Goal: Transaction & Acquisition: Purchase product/service

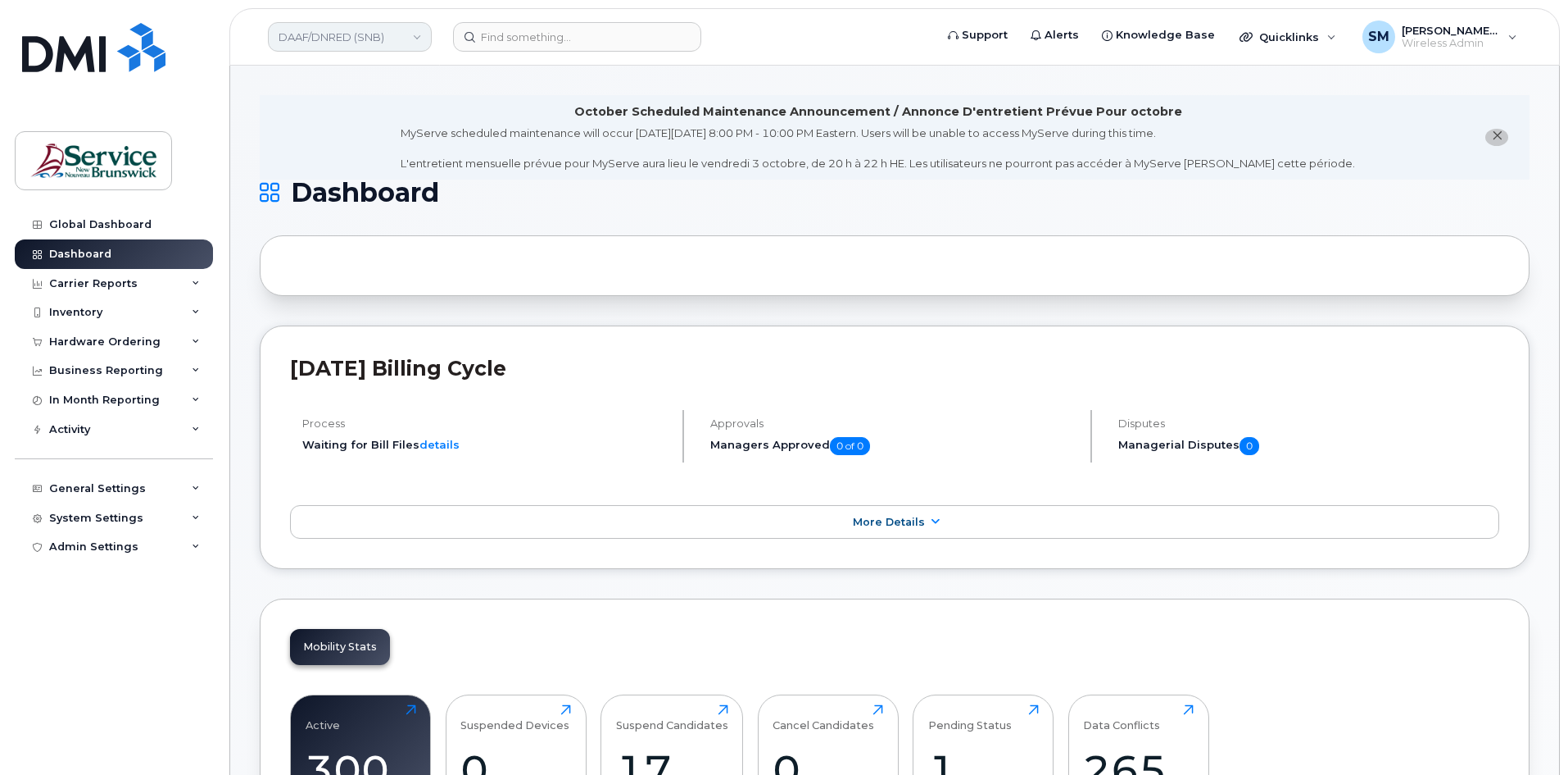
click at [354, 50] on link "DAAF/DNRED (SNB)" at bounding box center [350, 37] width 164 height 30
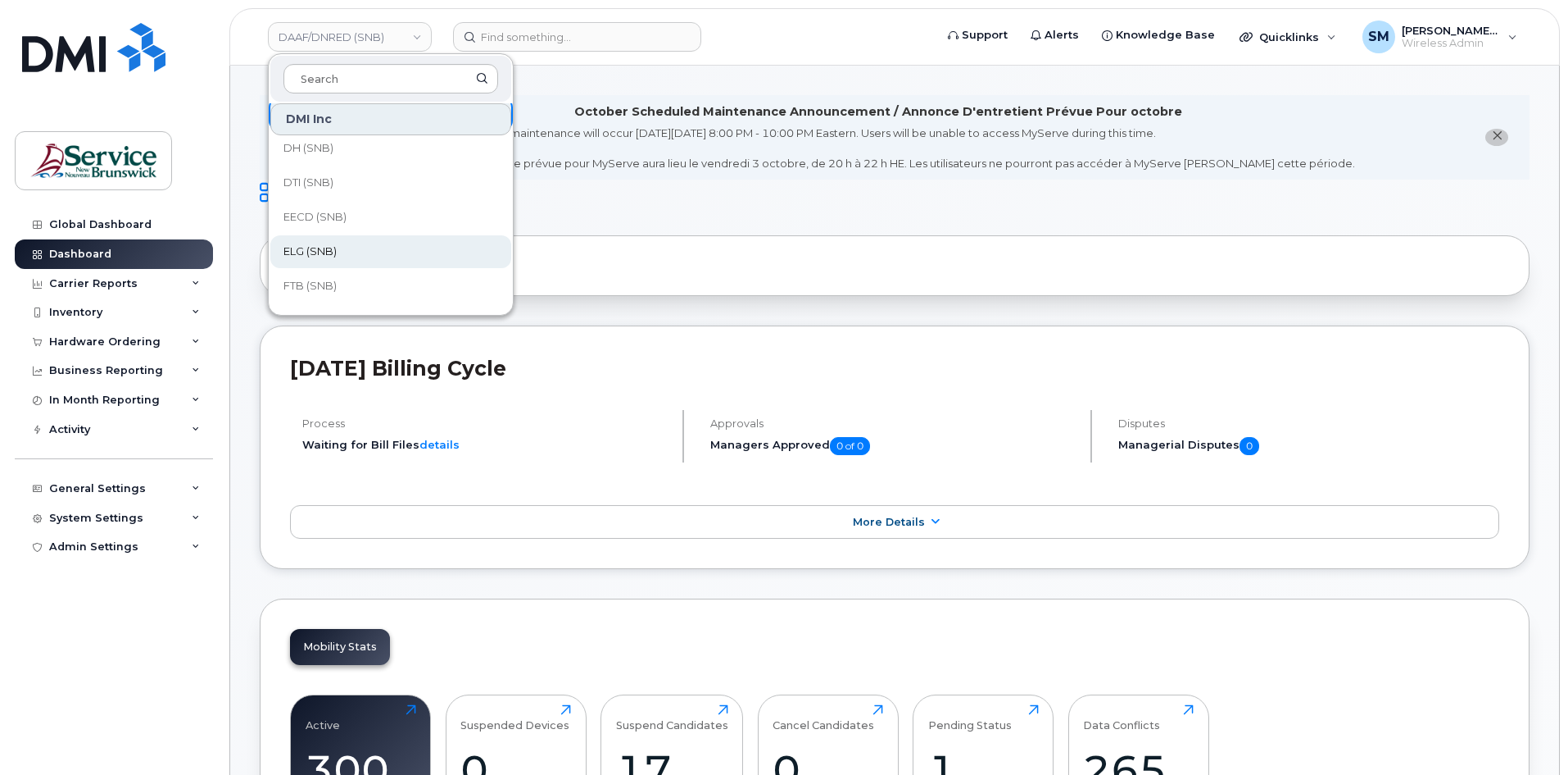
scroll to position [82, 0]
drag, startPoint x: 331, startPoint y: 253, endPoint x: 1167, endPoint y: 400, distance: 848.8
click at [331, 253] on link "FTB (SNB)" at bounding box center [390, 244] width 240 height 33
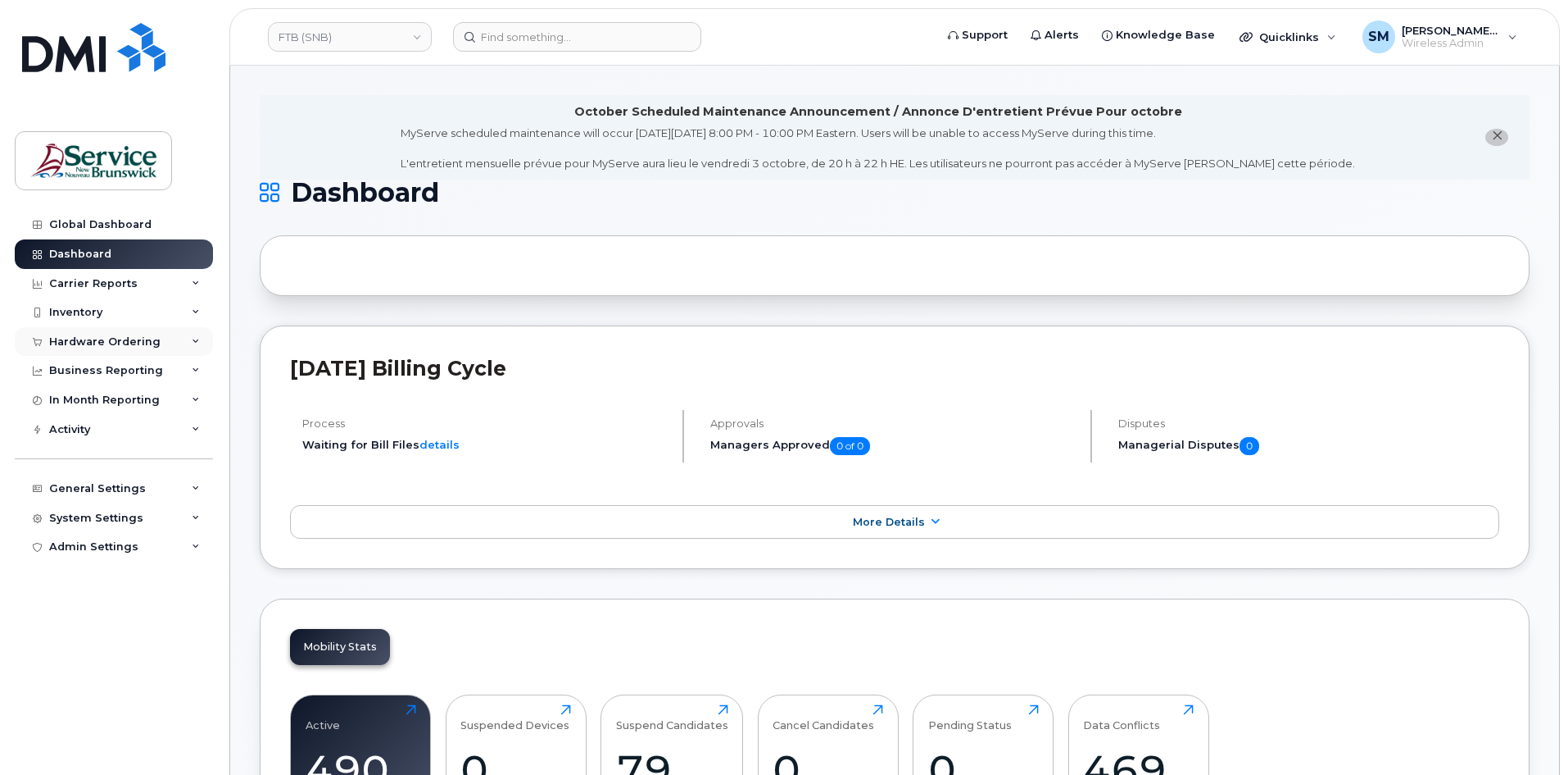
click at [140, 346] on div "Hardware Ordering" at bounding box center [105, 341] width 112 height 13
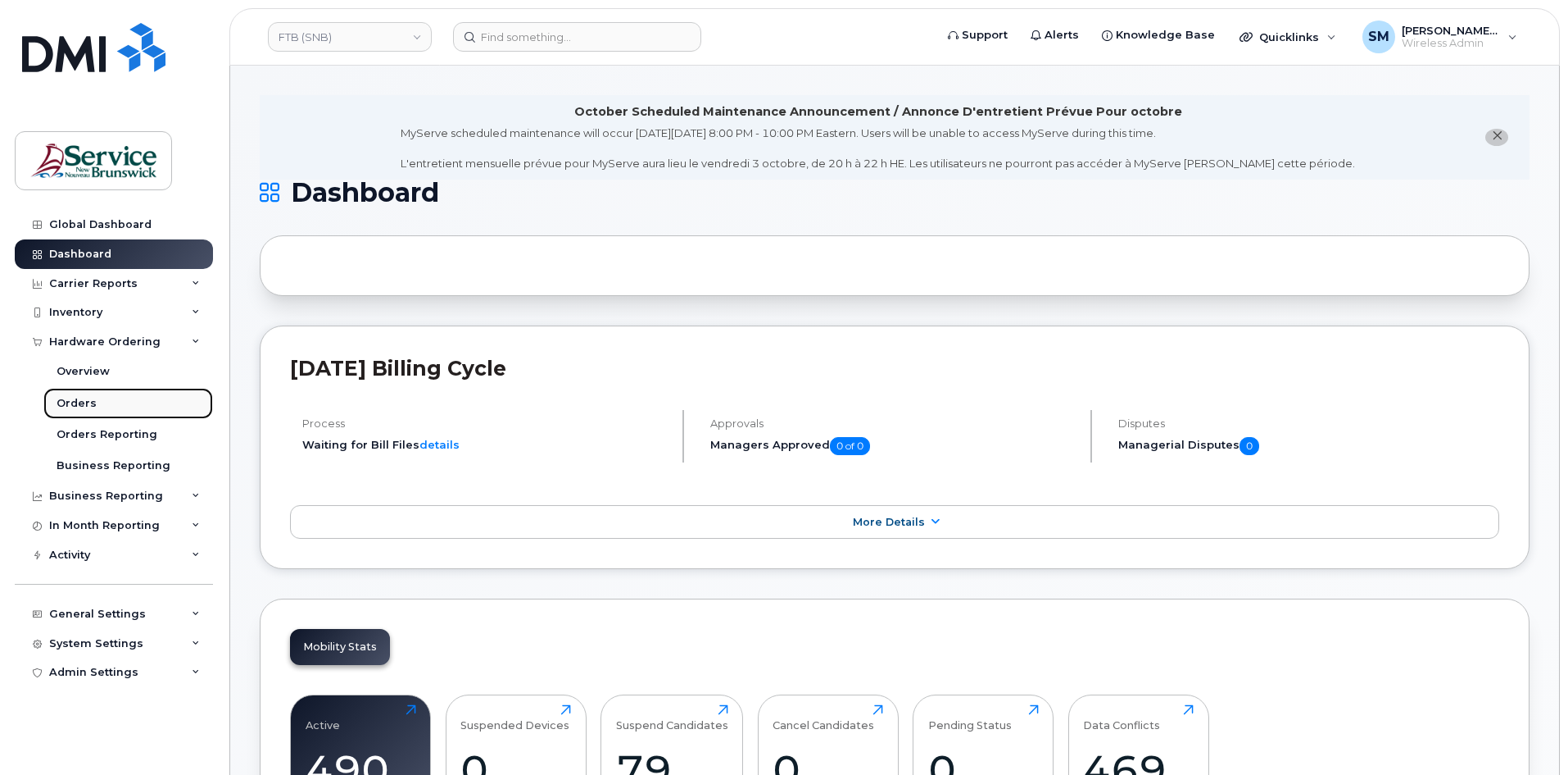
click at [97, 400] on link "Orders" at bounding box center [128, 403] width 169 height 31
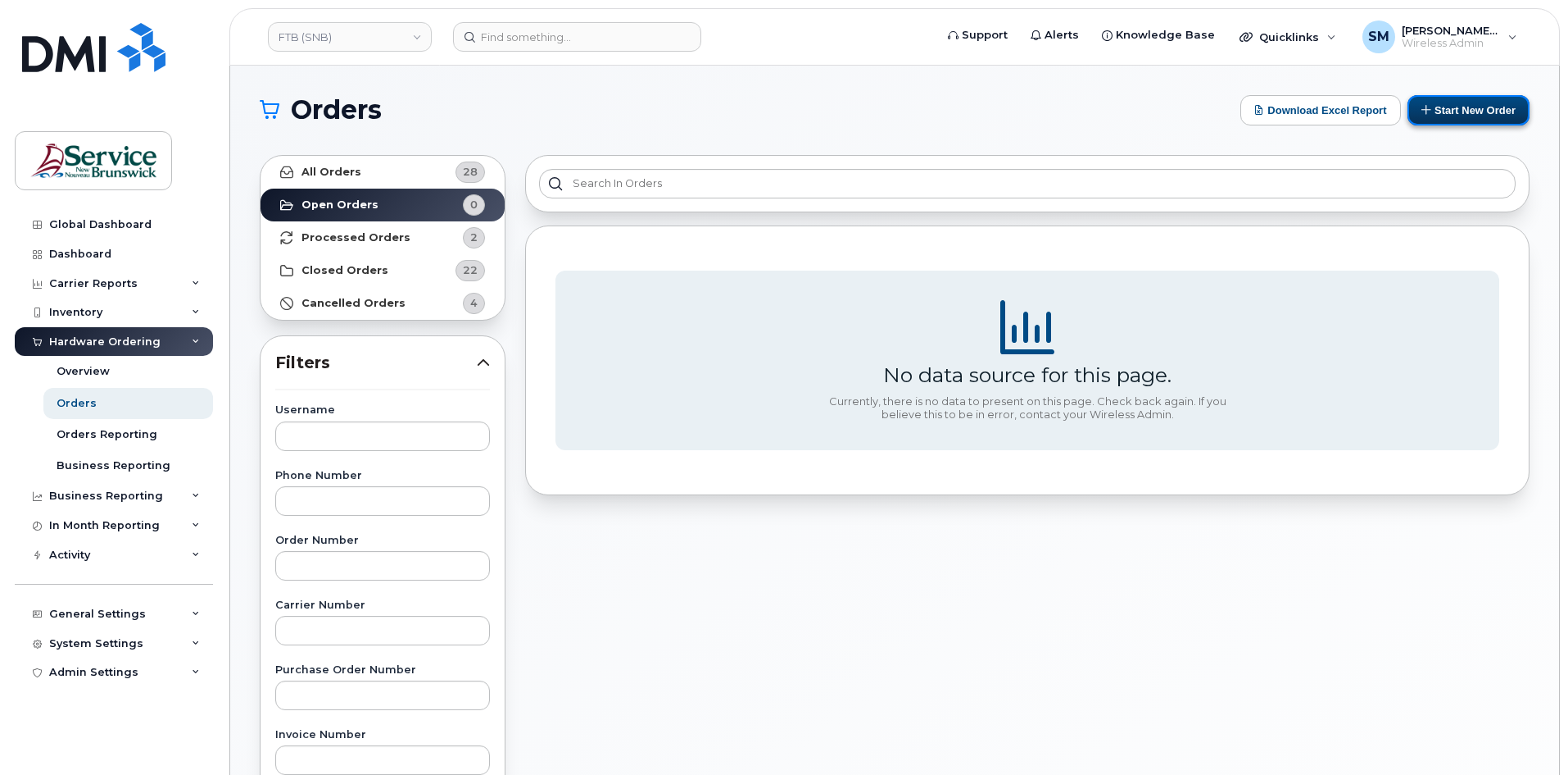
click at [1466, 117] on button "Start New Order" at bounding box center [1468, 110] width 122 height 31
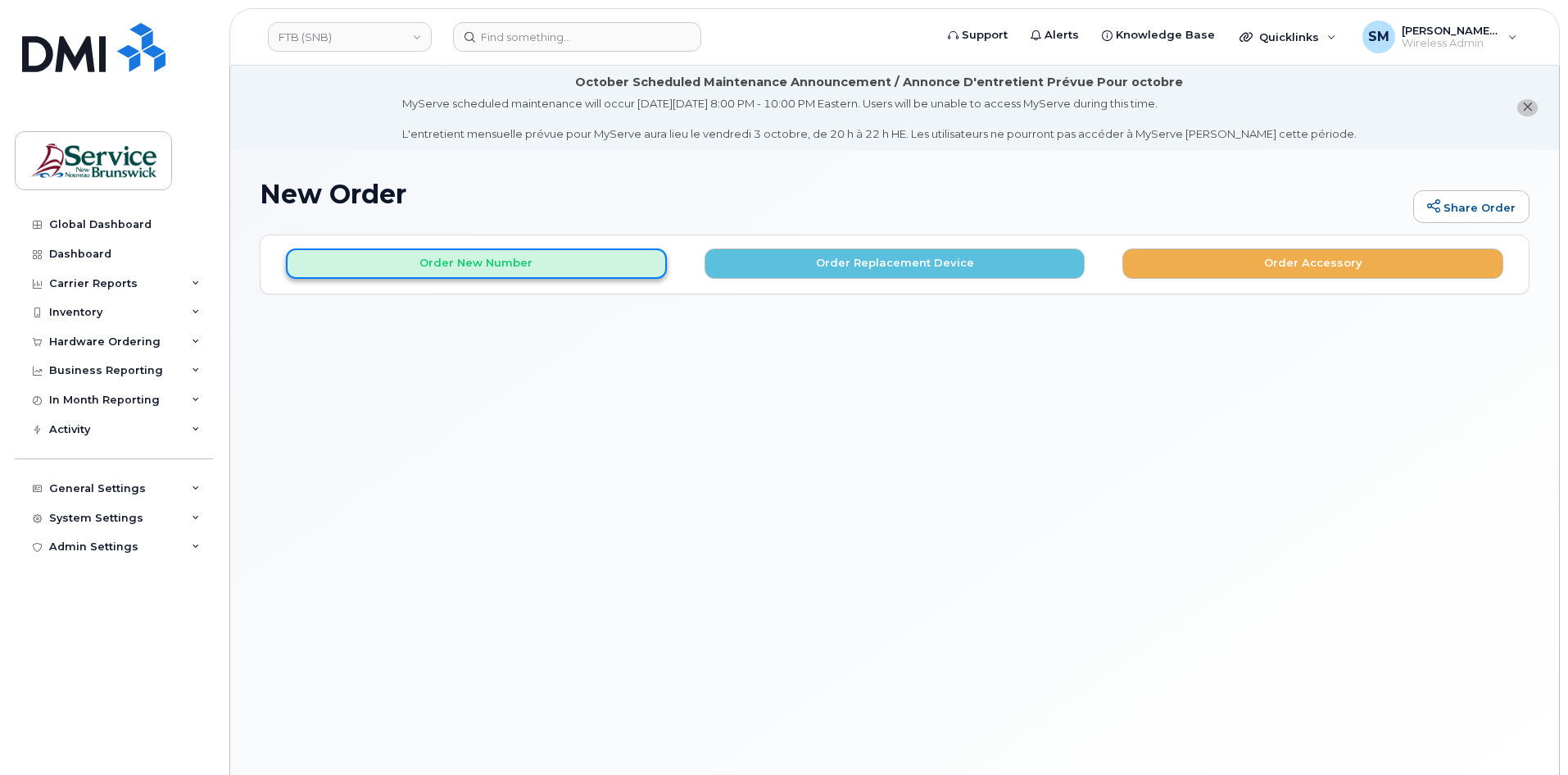
click at [591, 261] on button "Order New Number" at bounding box center [476, 263] width 381 height 31
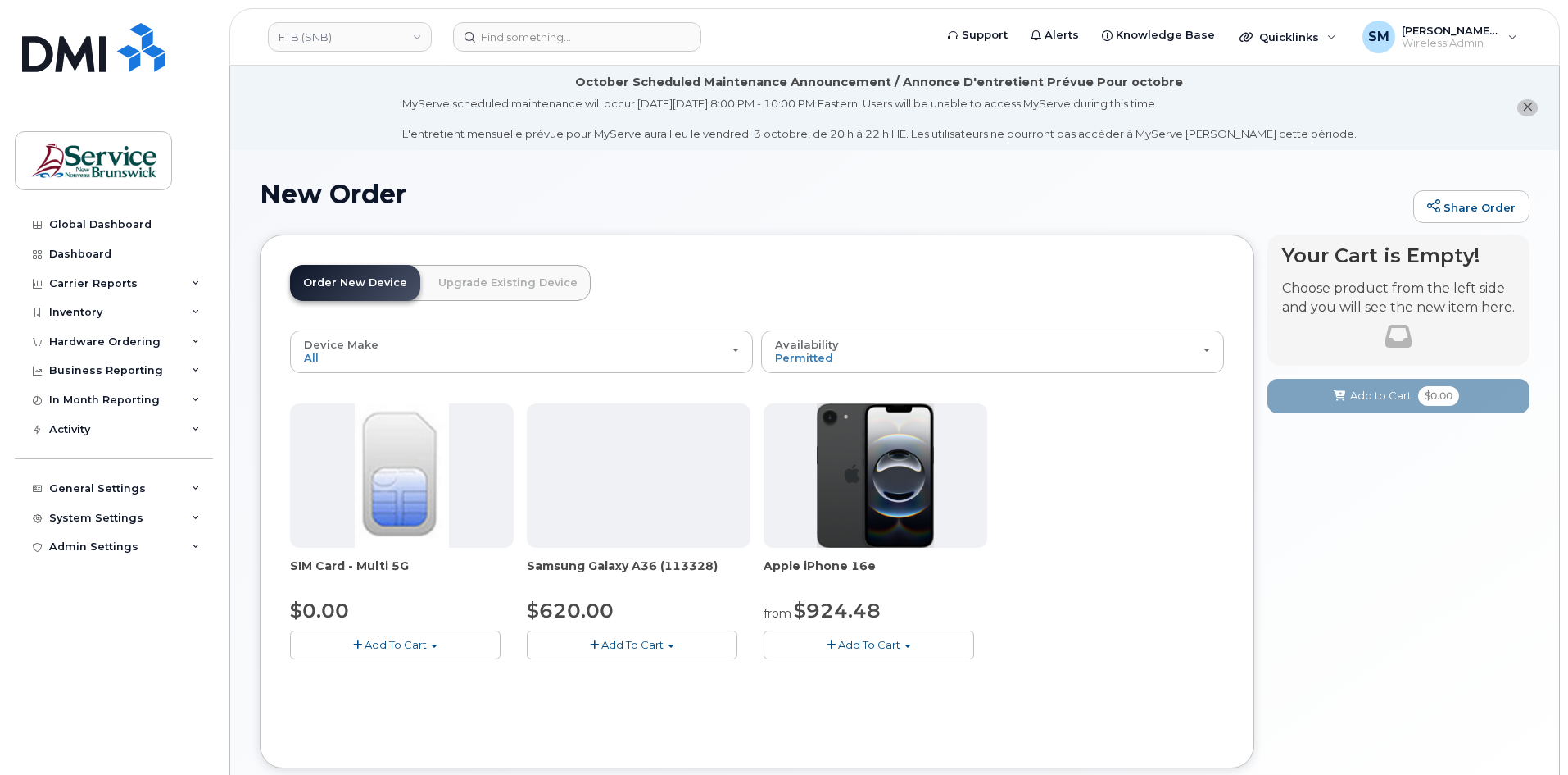
scroll to position [82, 0]
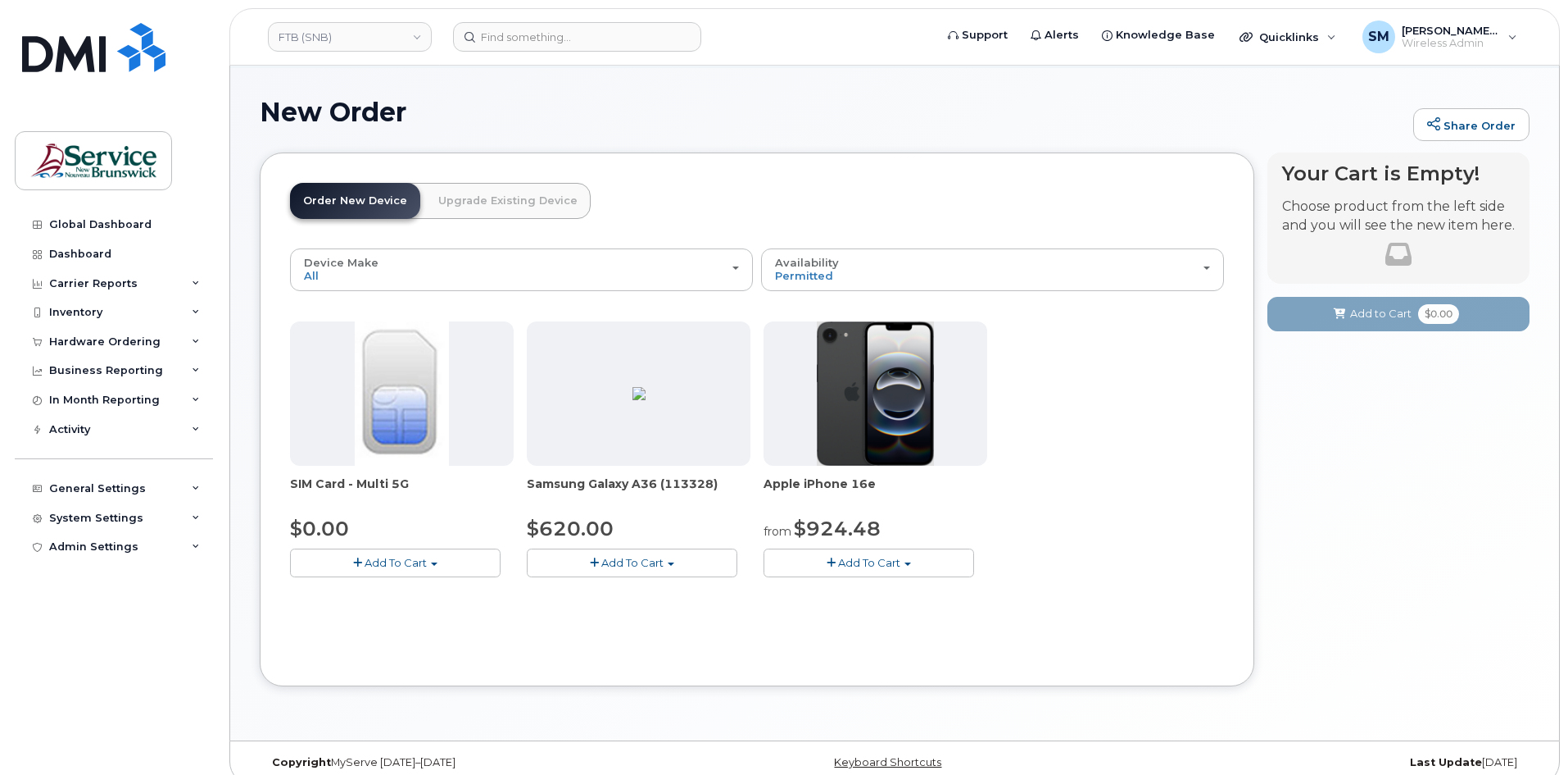
click at [441, 563] on button "Add To Cart" at bounding box center [395, 562] width 211 height 29
click at [388, 609] on div "Device Make All Android iPhone All Android iPhone Availability Permitted All Pe…" at bounding box center [757, 452] width 934 height 408
click at [402, 571] on button "Add To Cart" at bounding box center [395, 562] width 211 height 29
click at [375, 596] on link "$0.00 - New Activation" at bounding box center [371, 593] width 155 height 21
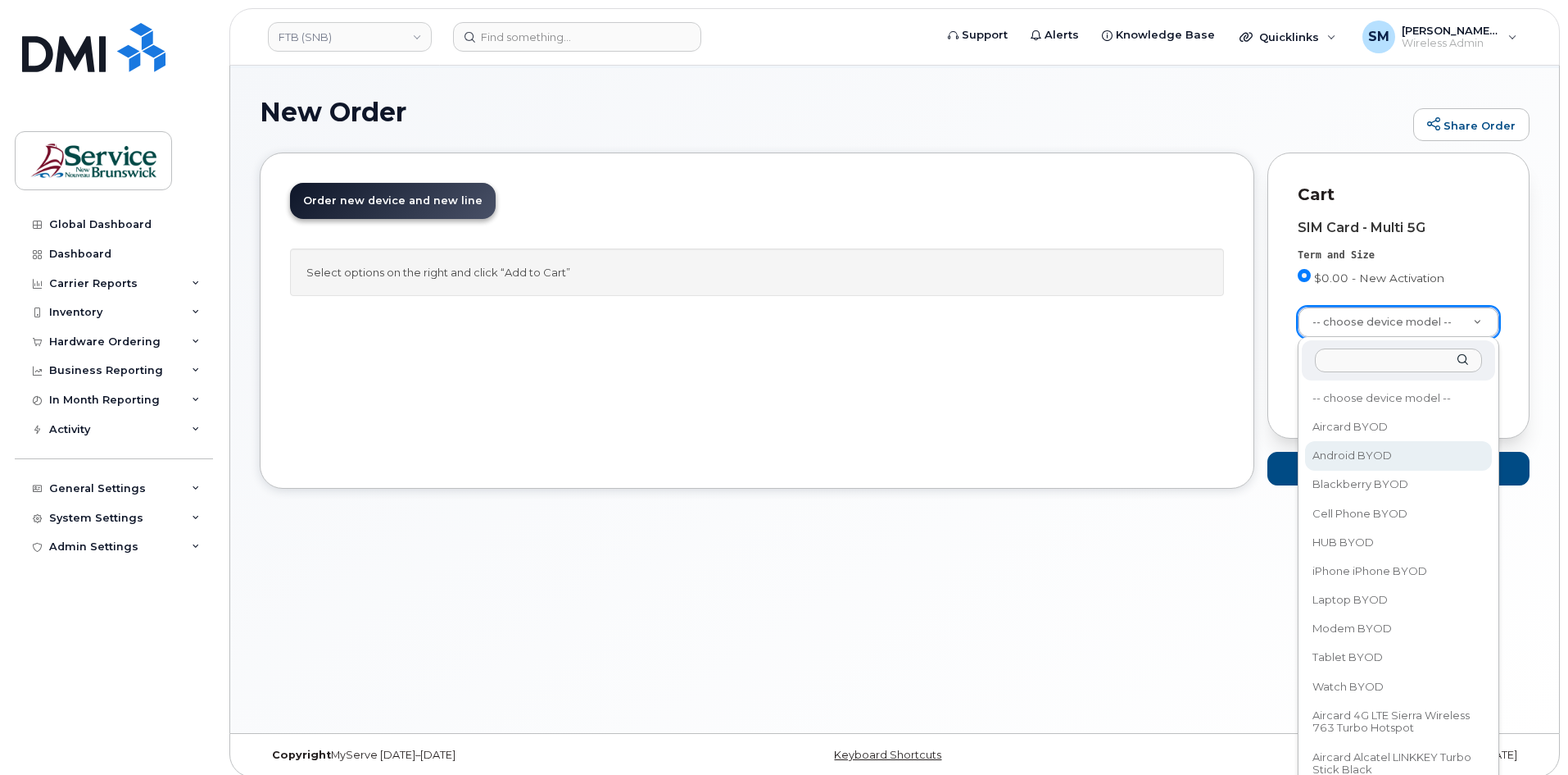
select select "2422"
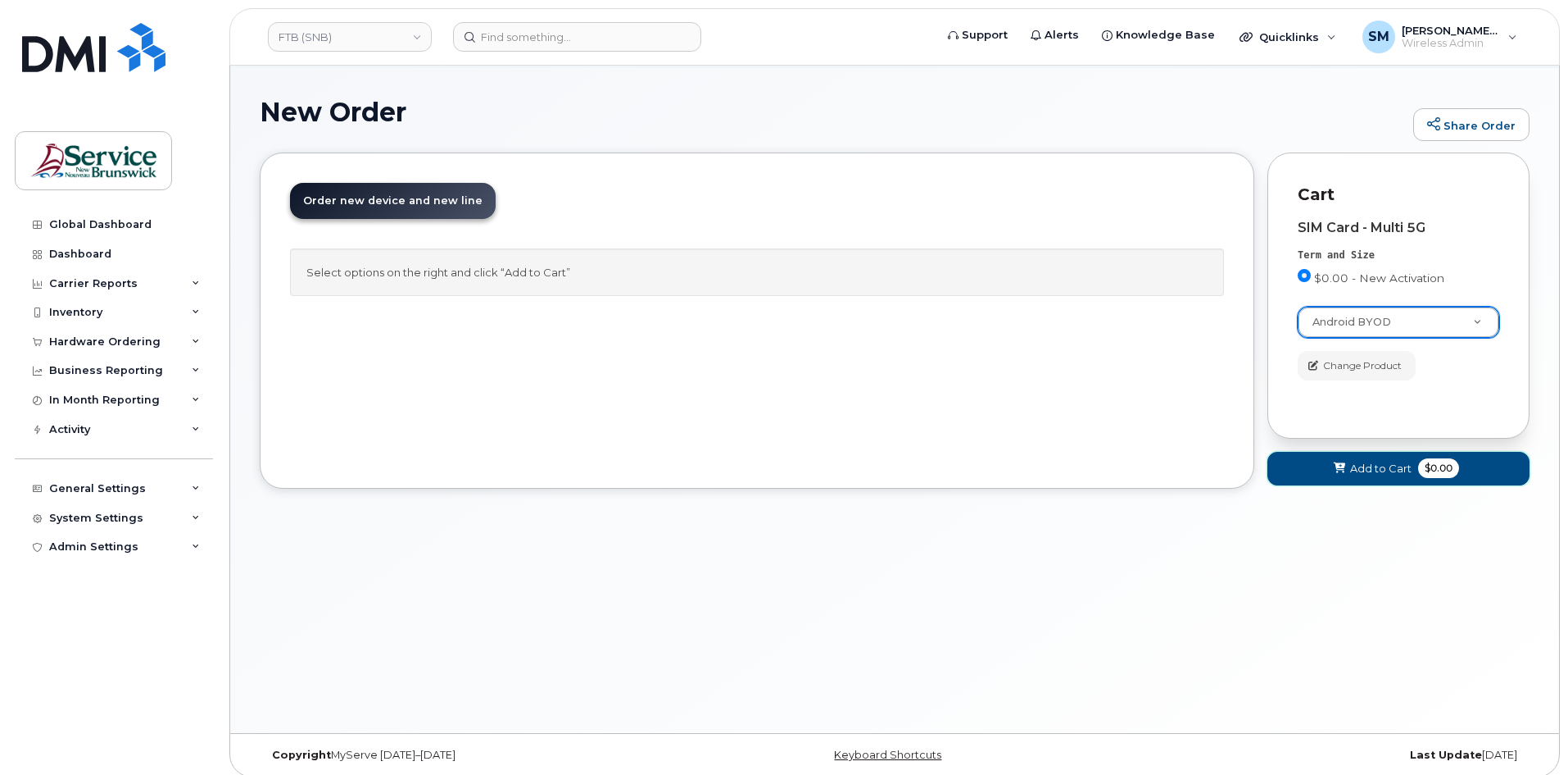
click at [1377, 458] on button "Add to Cart $0.00" at bounding box center [1398, 468] width 262 height 34
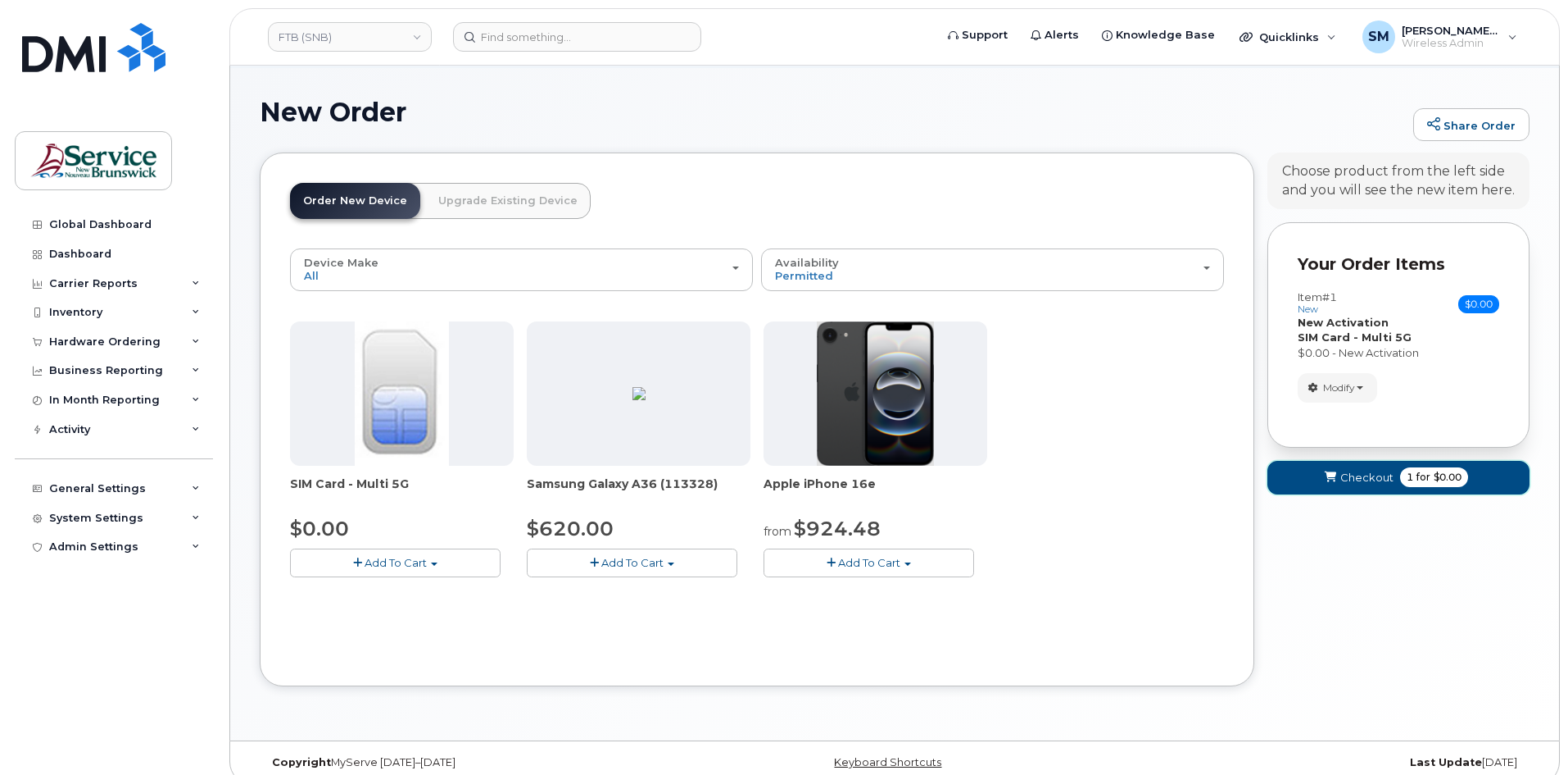
click at [1324, 468] on button "Checkout 1 for $0.00" at bounding box center [1398, 477] width 262 height 34
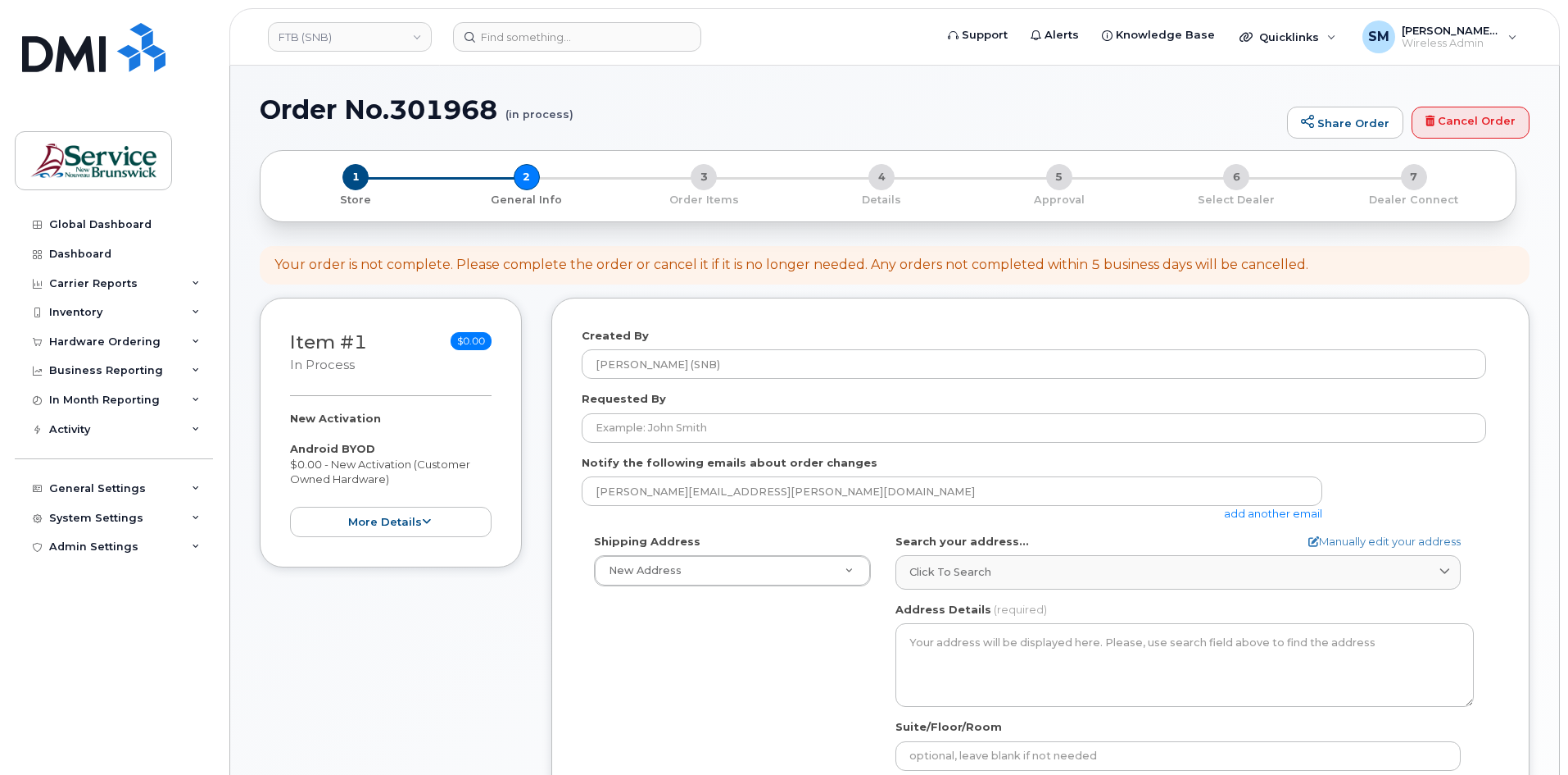
select select
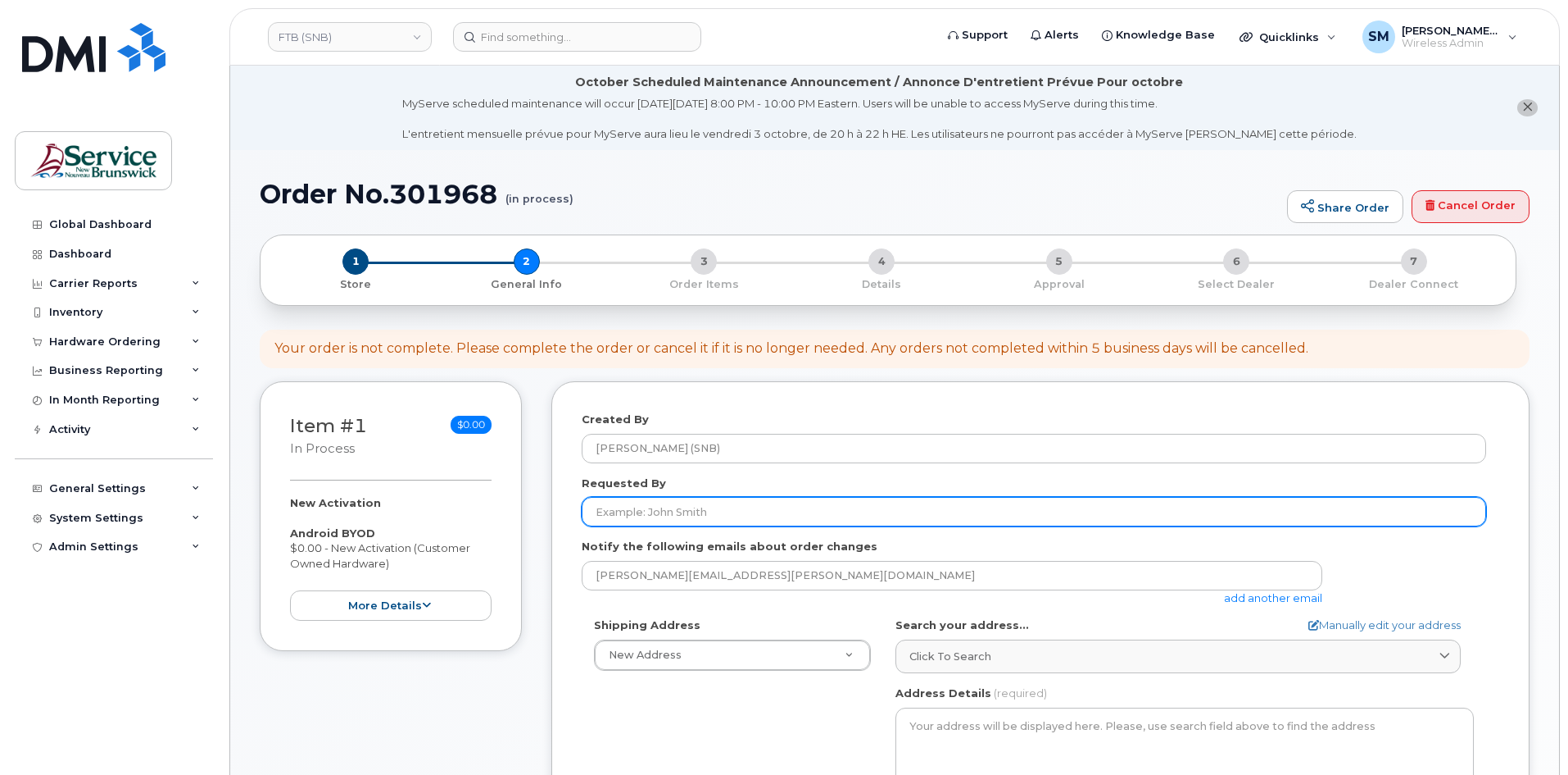
click at [692, 509] on input "Requested By" at bounding box center [1034, 512] width 904 height 30
paste input "Ryan.Stairs@gnb.ca"
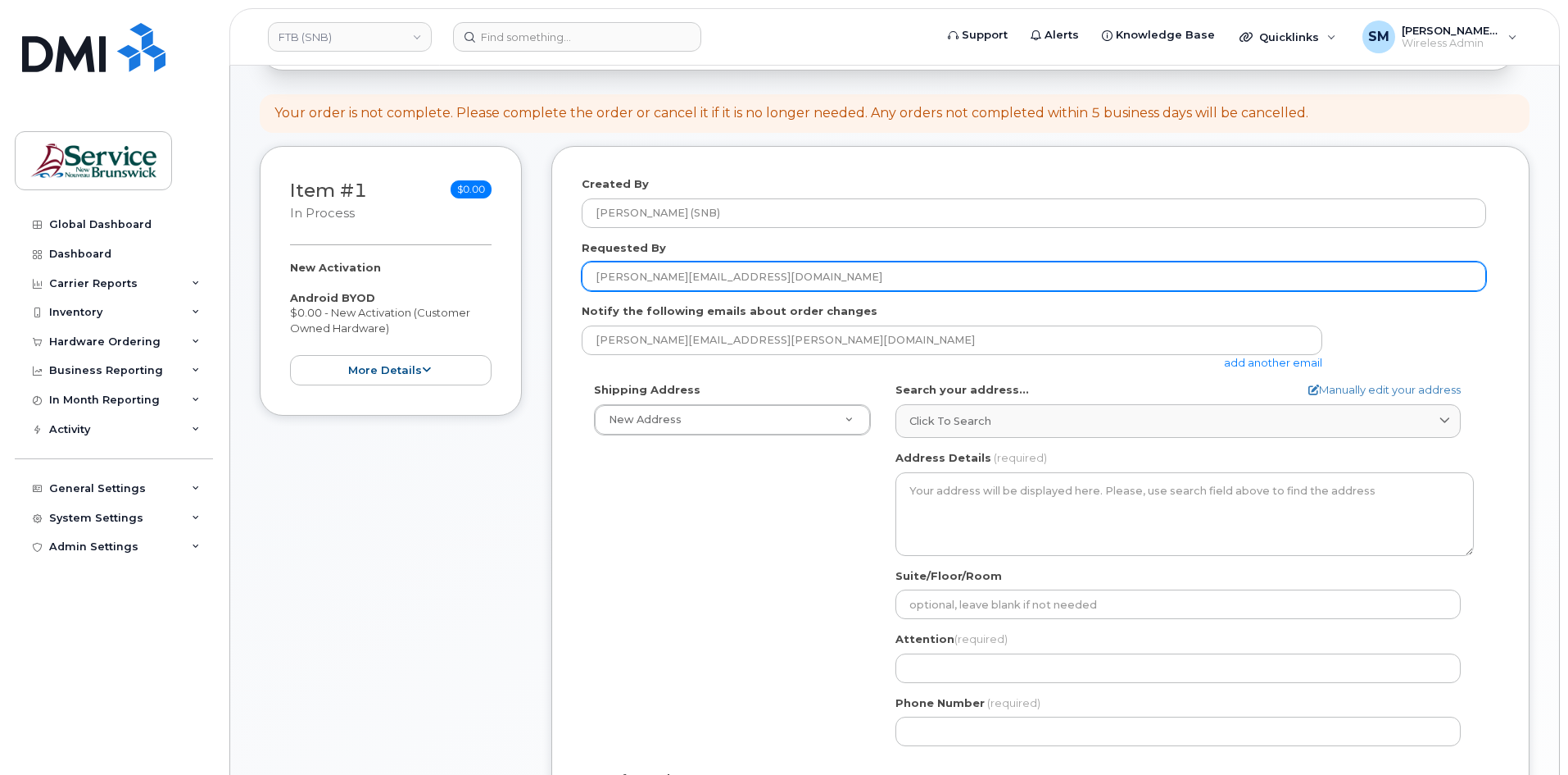
scroll to position [328, 0]
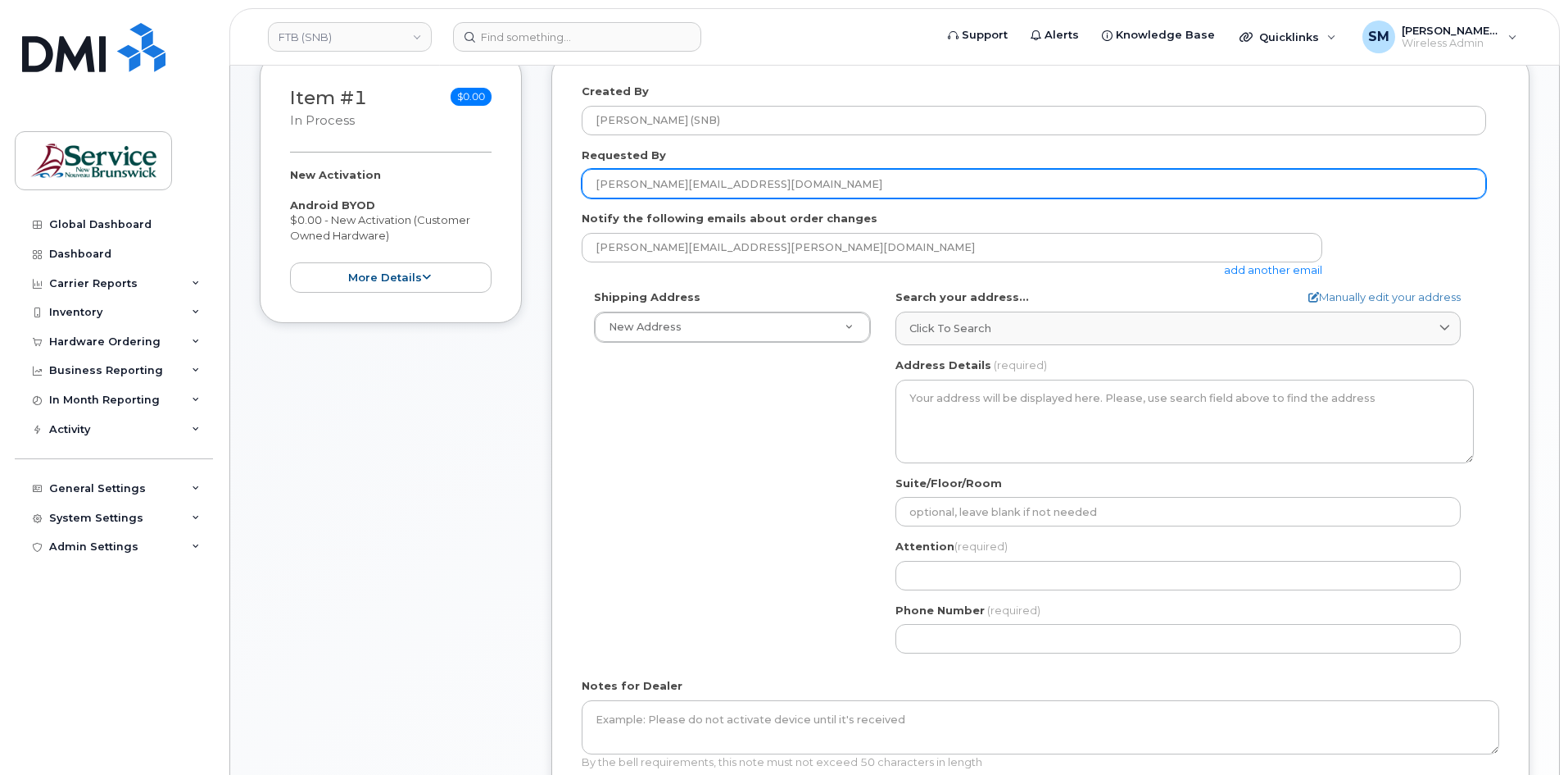
type input "Ryan.Stairs@gnb.ca"
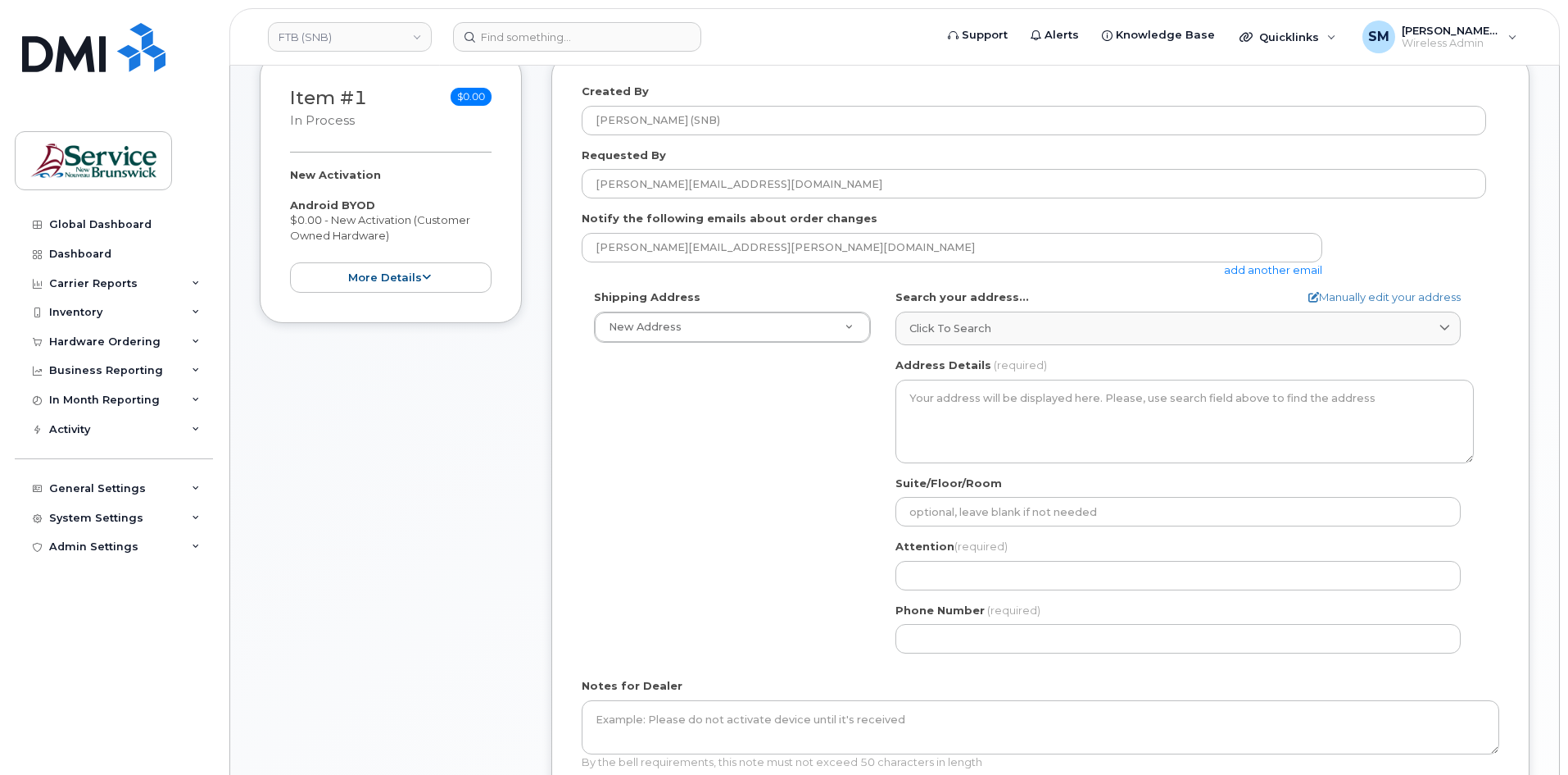
click at [871, 338] on div "Shipping Address New Address New Address ASD-E Main Office ASD-N Bathurst Educa…" at bounding box center [732, 316] width 302 height 53
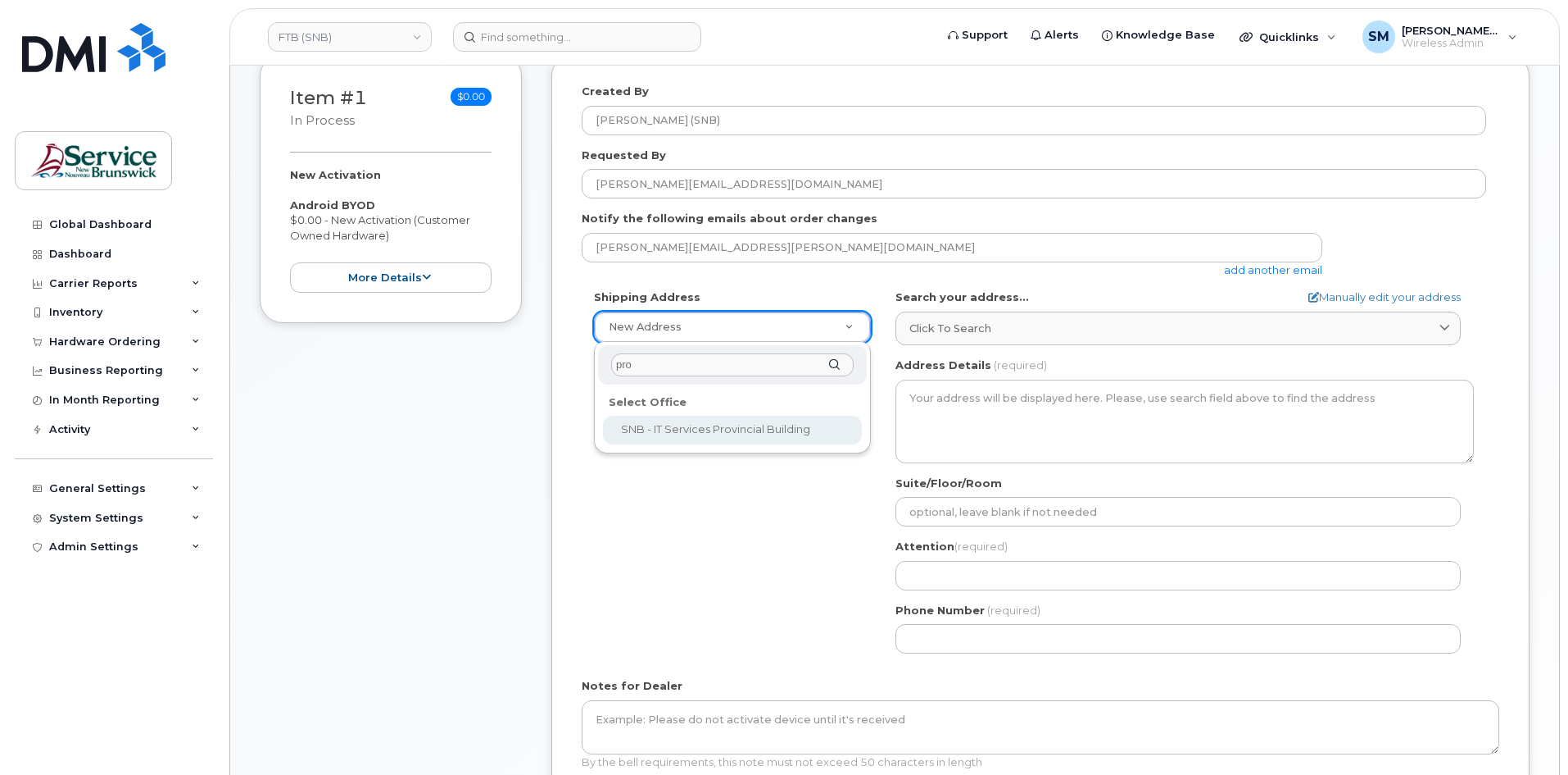
type input "prov"
select select
type textarea "350 St. George St Bathurst New Brunswick E2A 1B9"
type input "Joel Landry/Pierre-Paul Cormier"
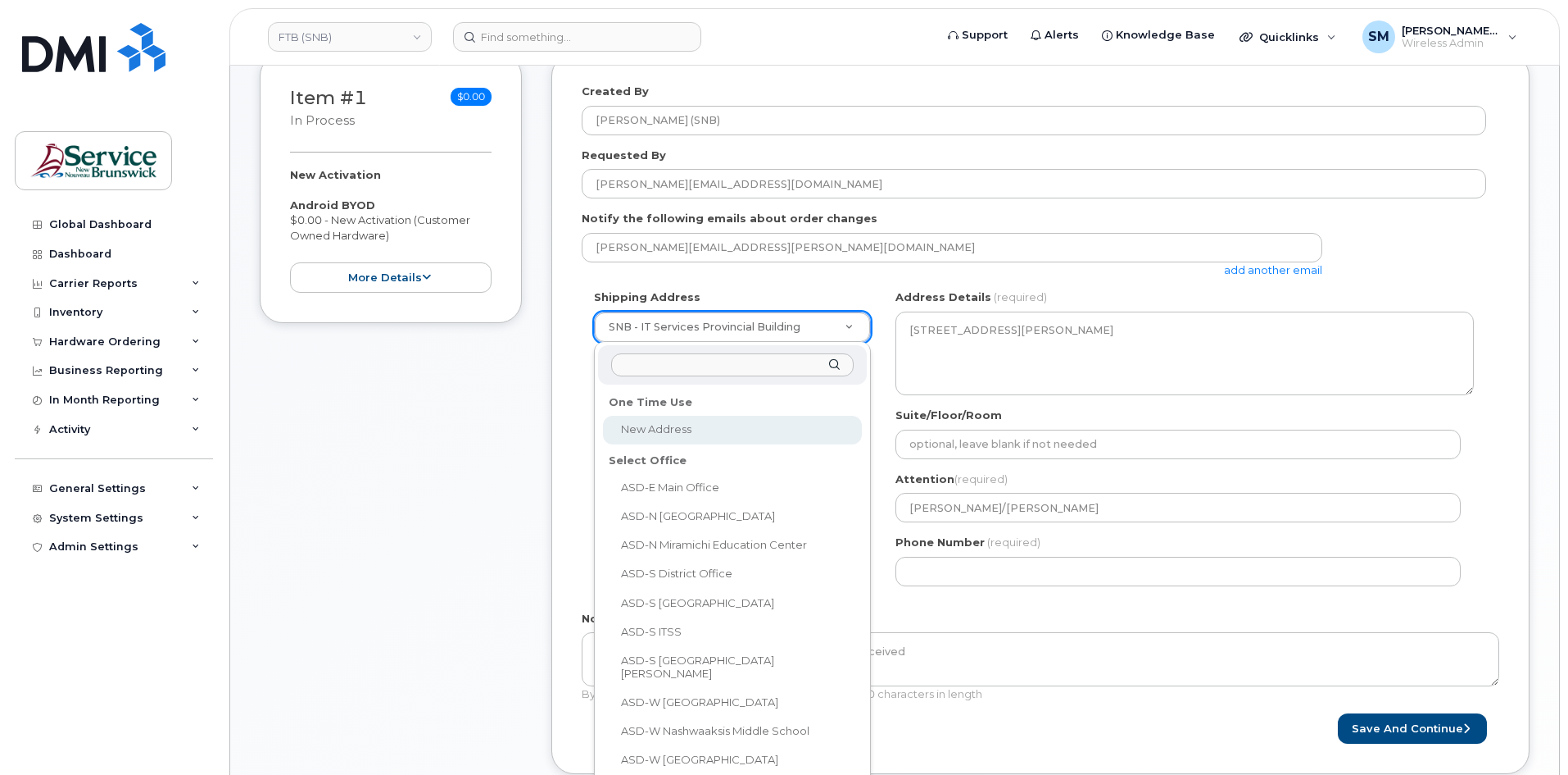
click at [713, 357] on input "text" at bounding box center [732, 365] width 242 height 24
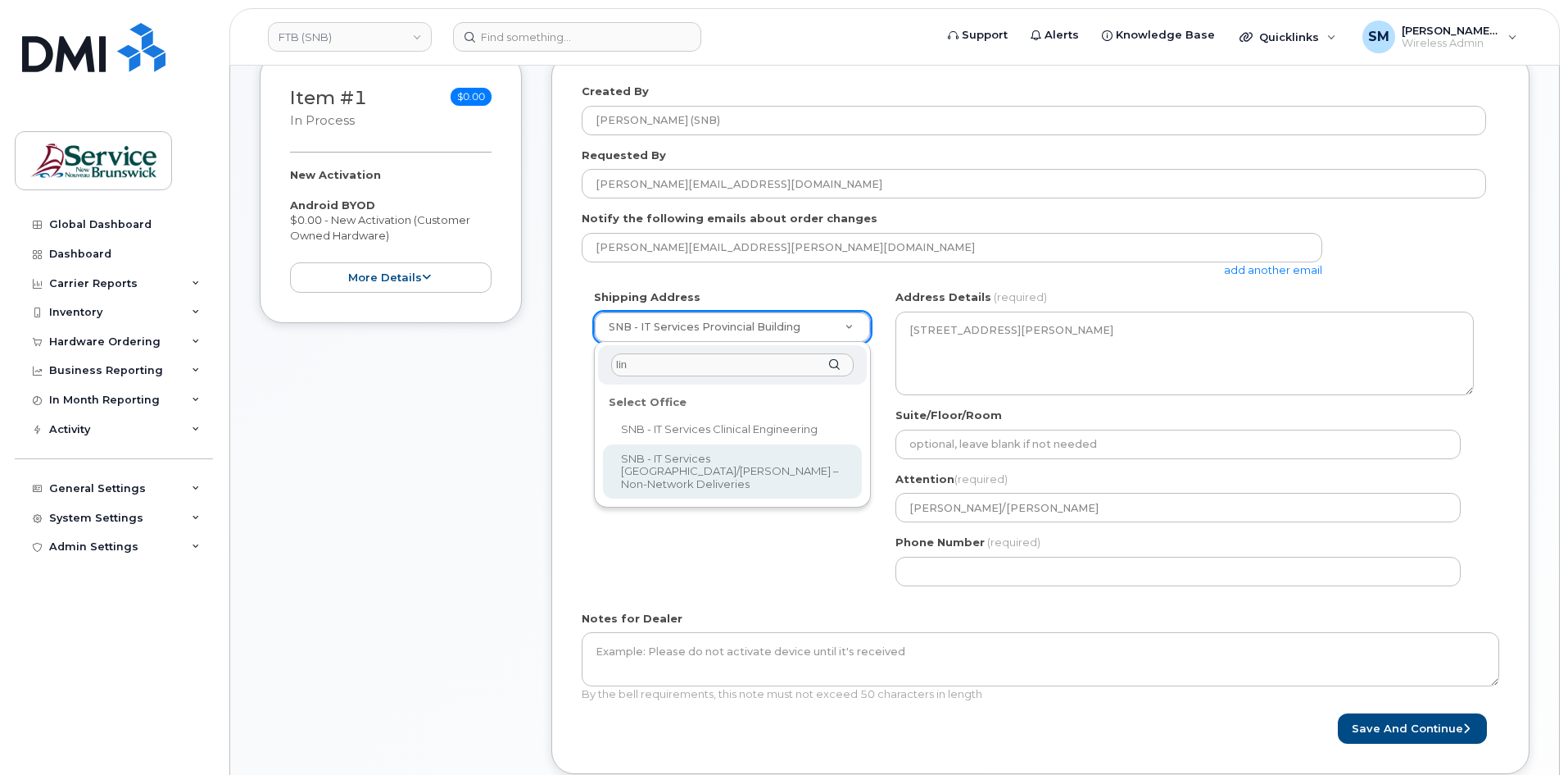
type input "lin"
select select
type textarea "850 Lincoln Rd Fredericton New Brunswick E3B 8B7"
type input "[PERSON_NAME]"
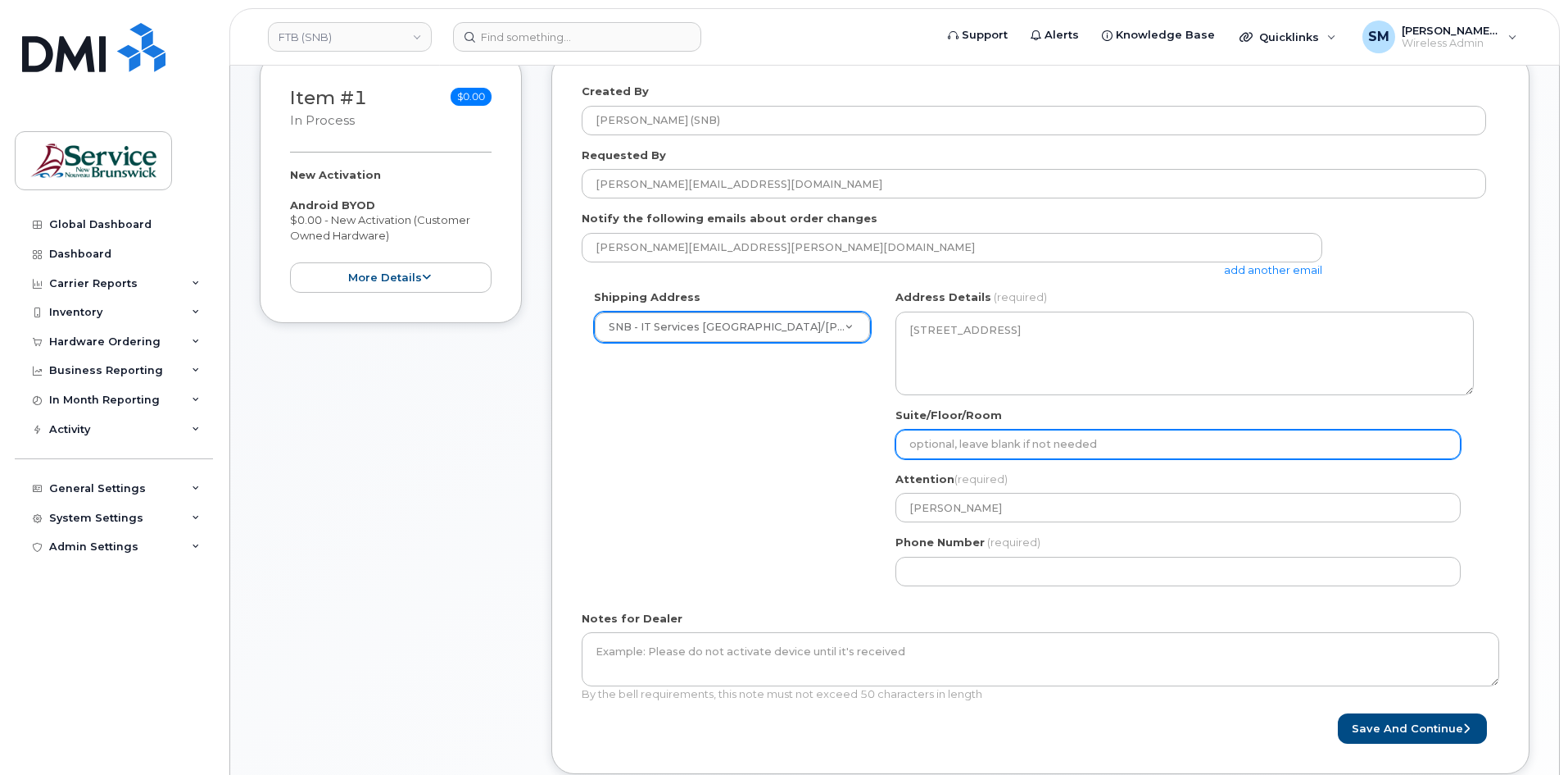
click at [1059, 452] on input "Suite/Floor/Room" at bounding box center [1177, 444] width 565 height 30
paste input "WO0000000491771"
select select
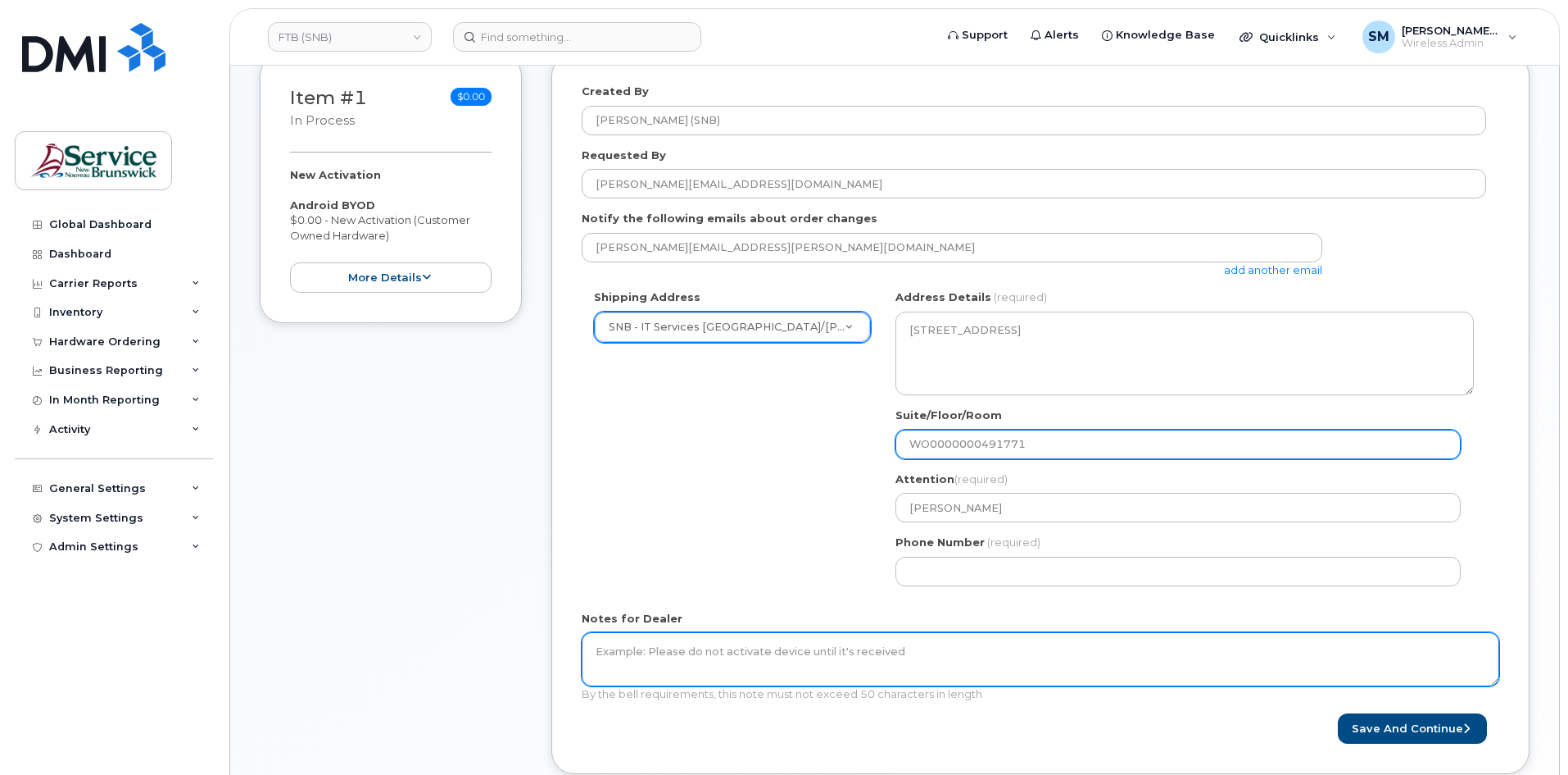
type input "WO0000000491771"
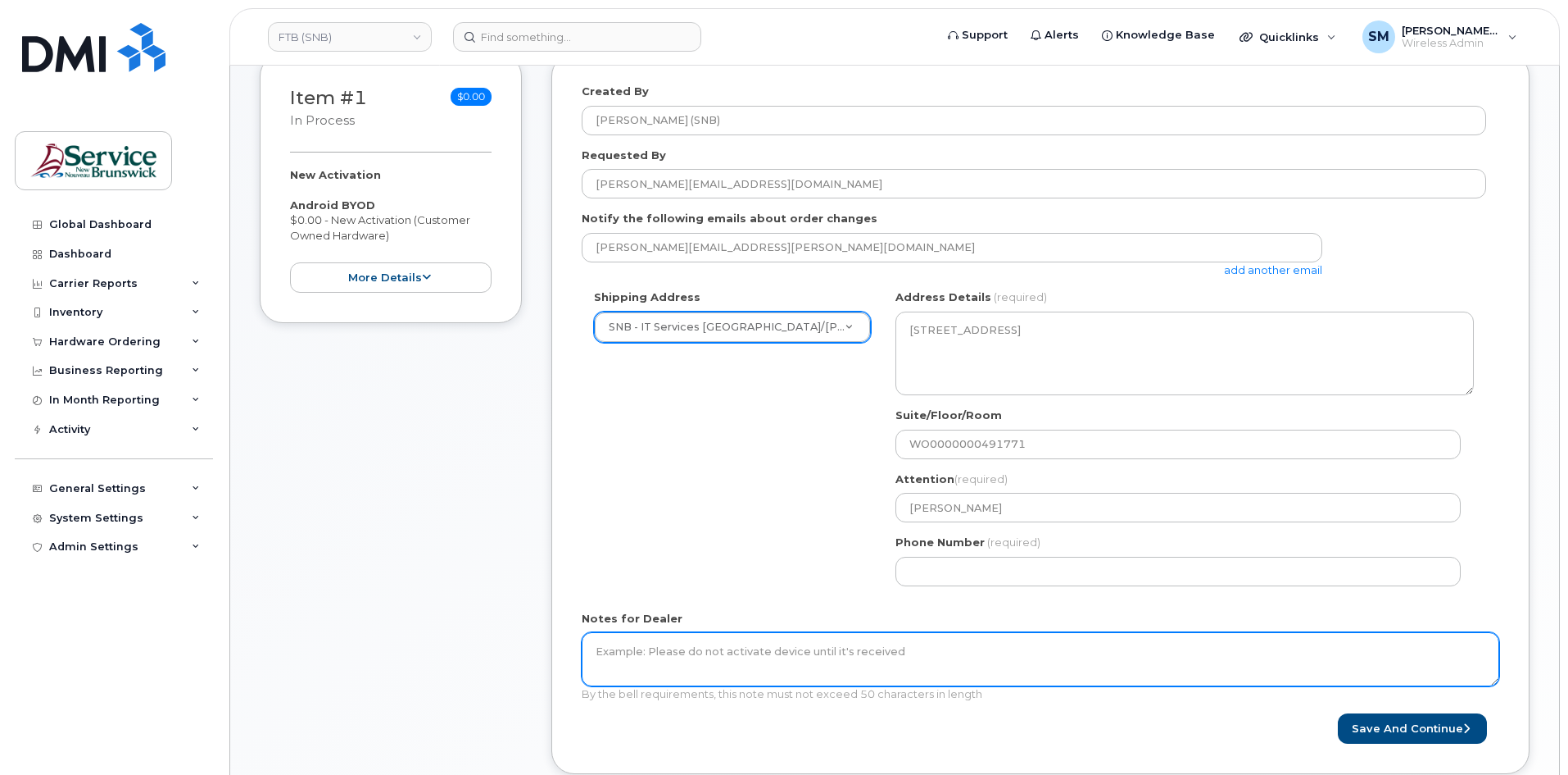
click at [771, 666] on textarea "Notes for Dealer" at bounding box center [1041, 659] width 918 height 54
paste textarea "WO0000000491771"
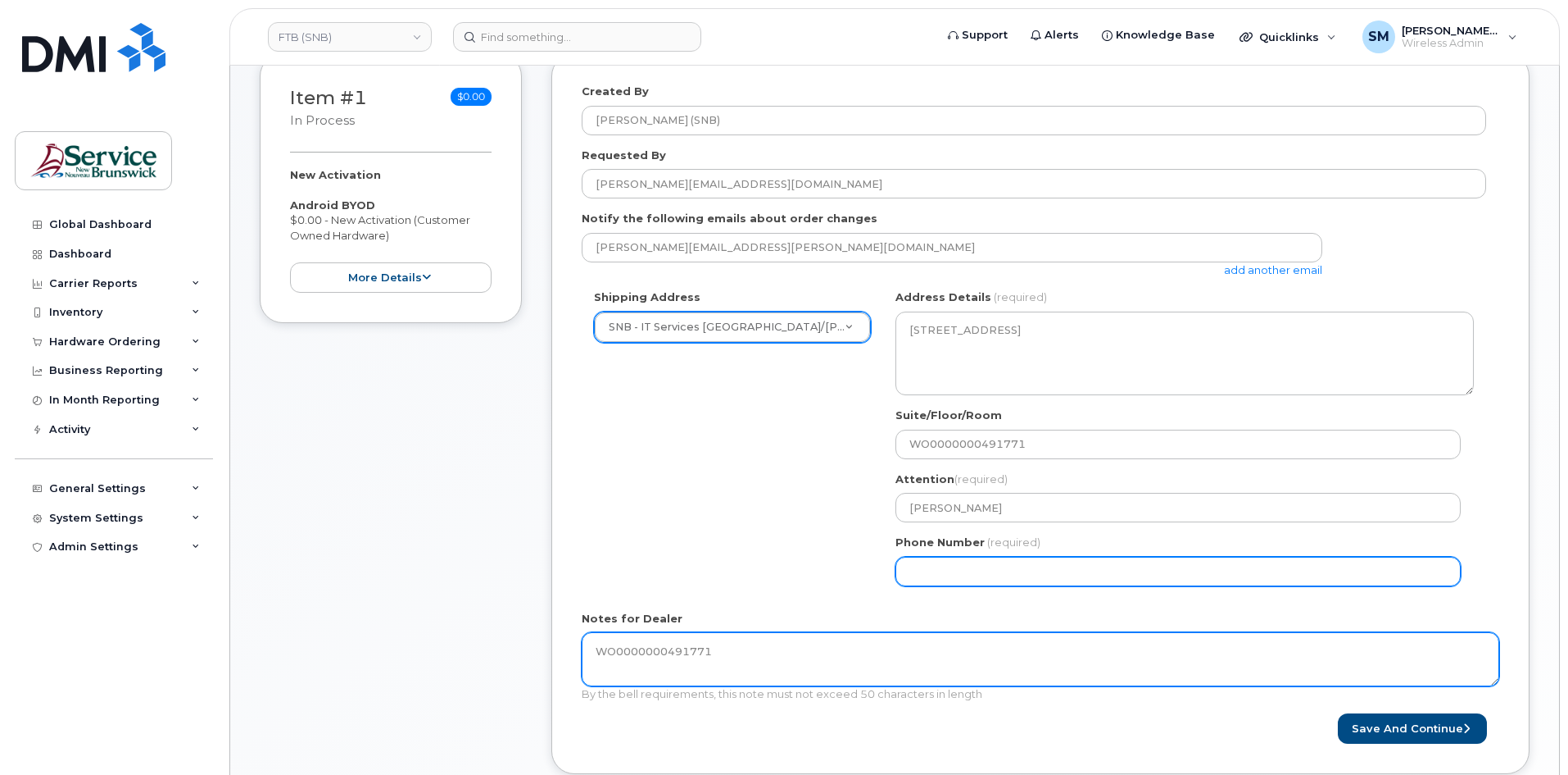
type textarea "WO0000000491771"
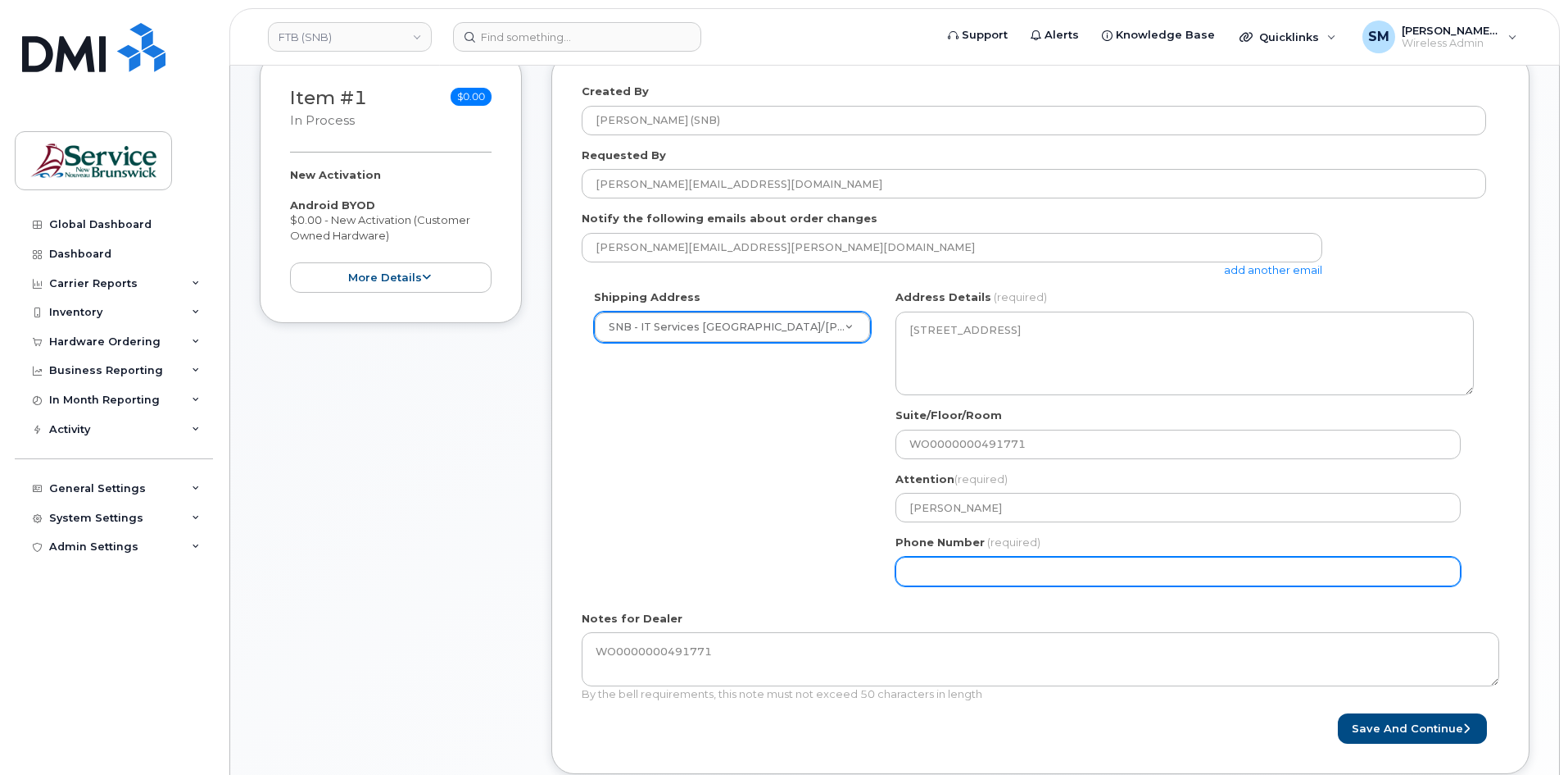
click at [943, 578] on input "Phone Number" at bounding box center [1177, 571] width 565 height 30
select select
type input "506639633"
select select
type input "5066396338"
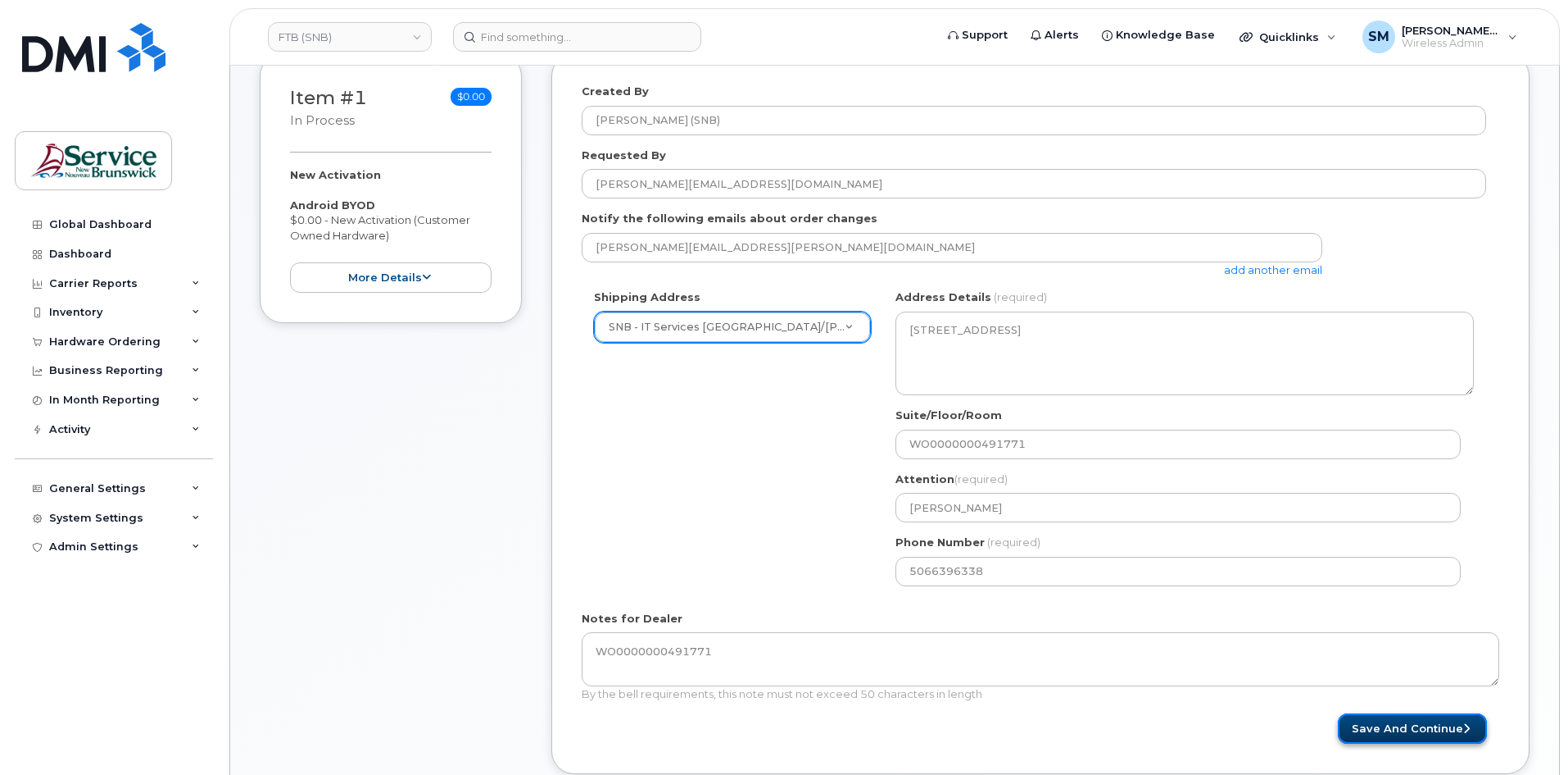
click at [1408, 736] on button "Save and Continue" at bounding box center [1412, 728] width 149 height 31
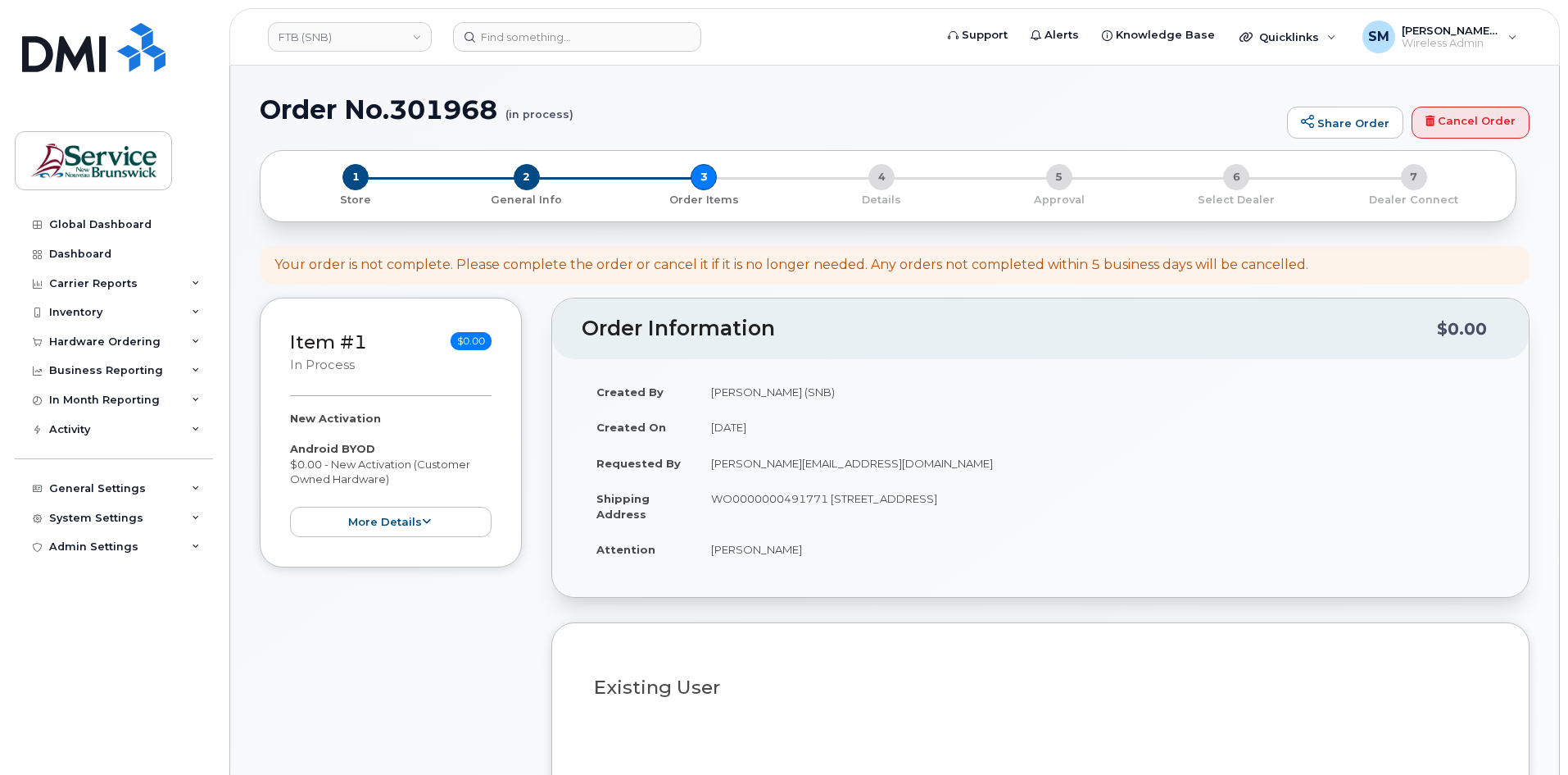
select select
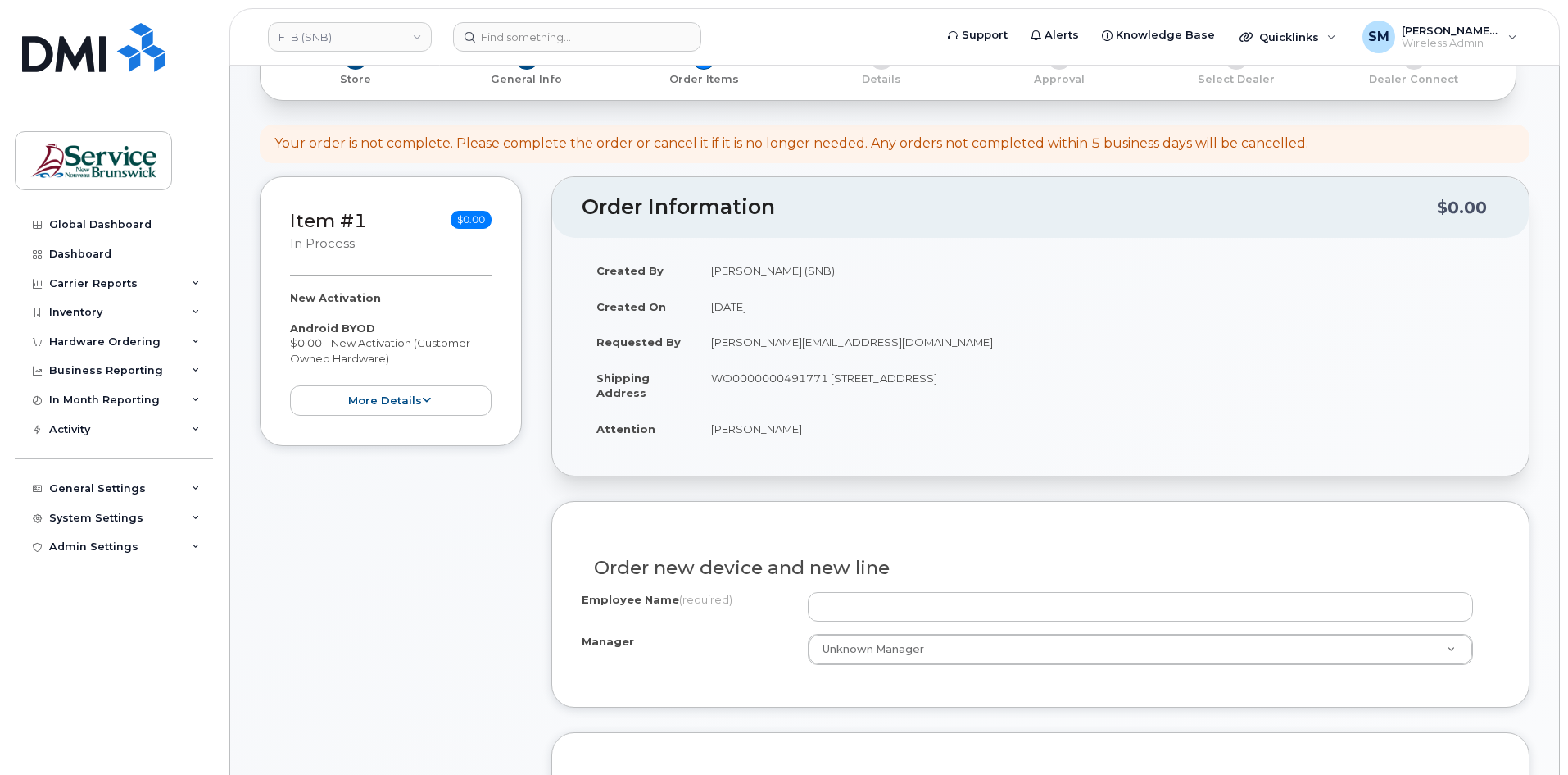
scroll to position [328, 0]
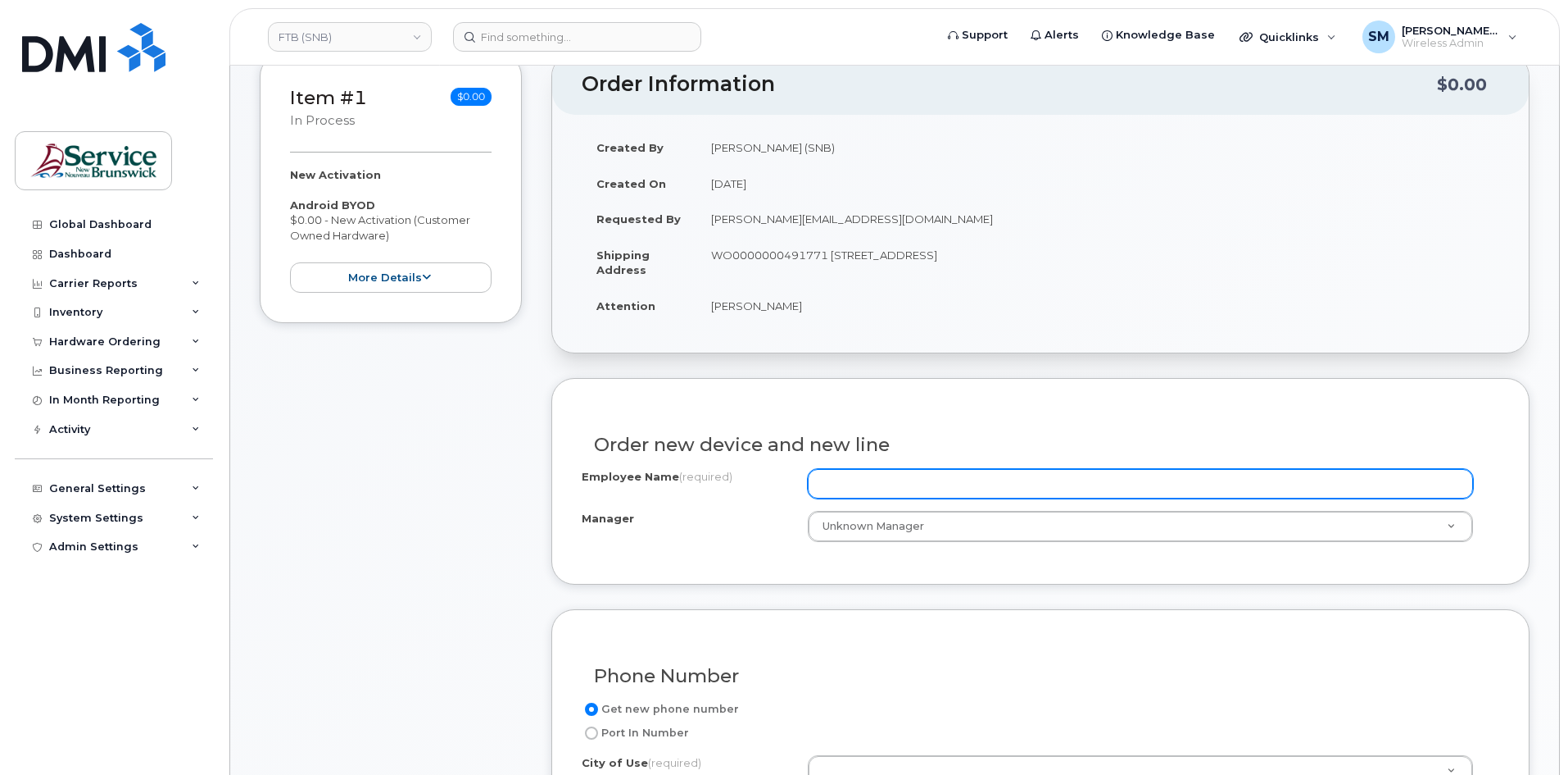
click at [918, 483] on input "Employee Name (required)" at bounding box center [1141, 484] width 666 height 30
paste input "[PERSON_NAME]"
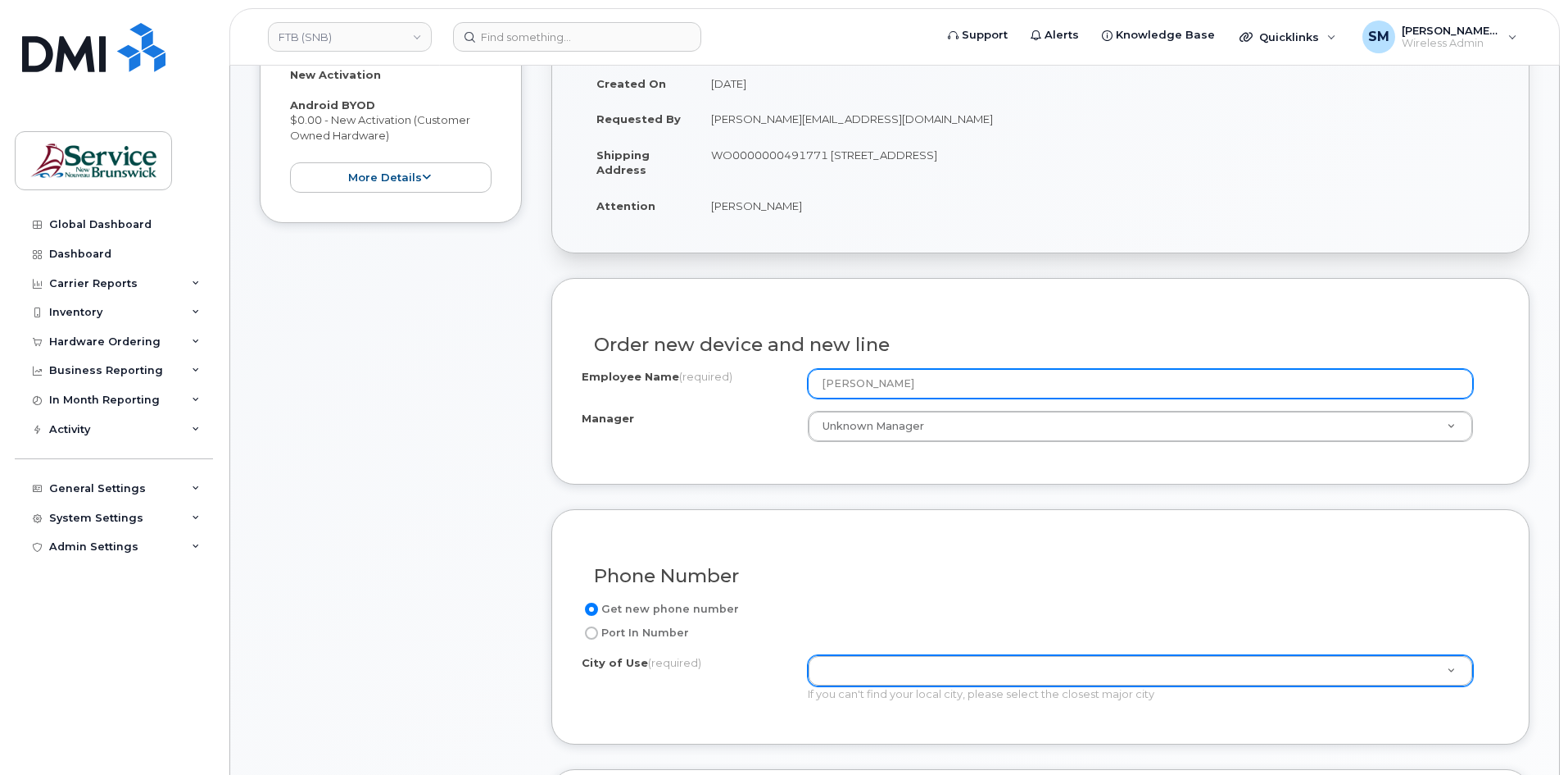
scroll to position [656, 0]
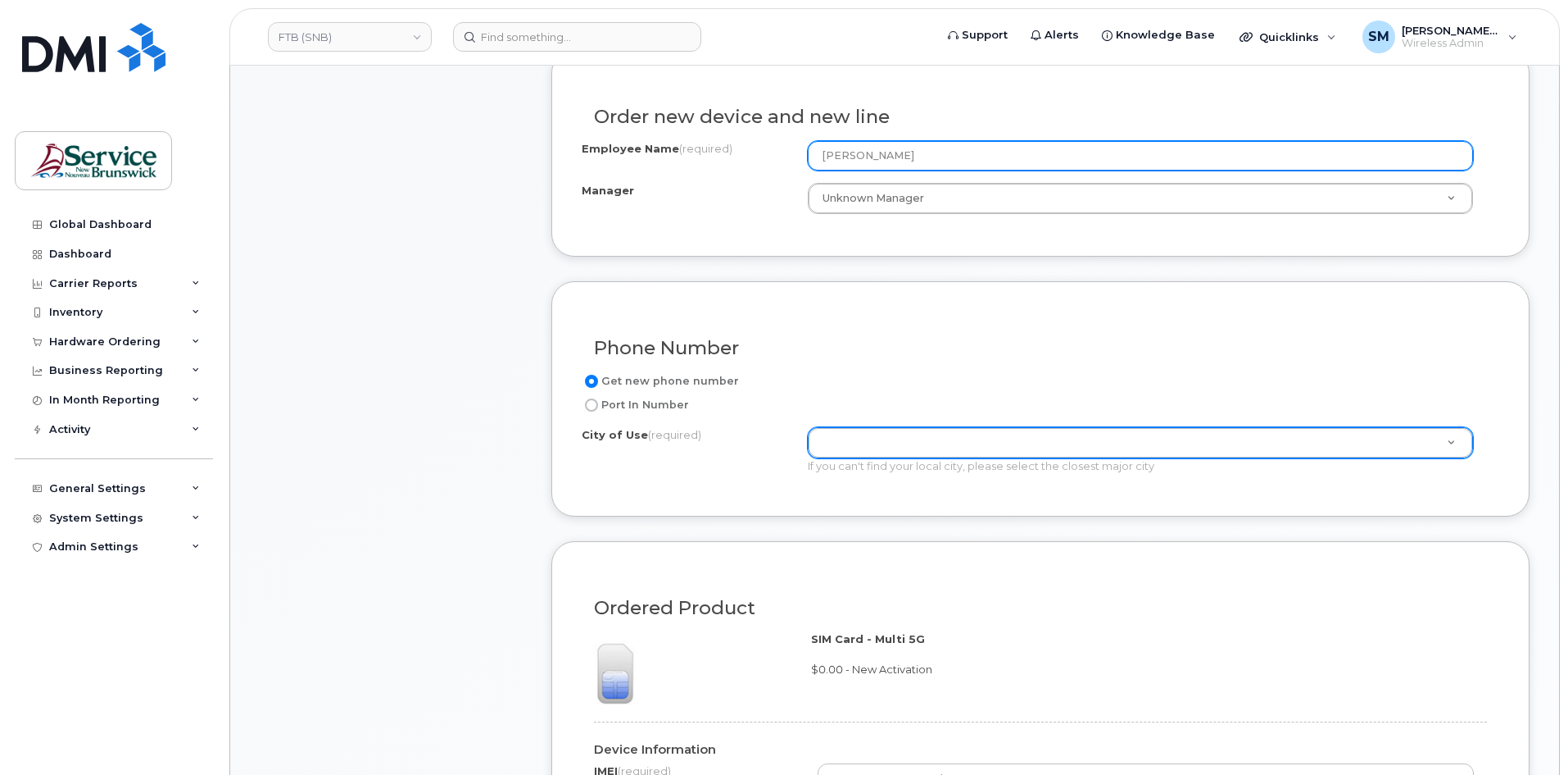
type input "[PERSON_NAME]"
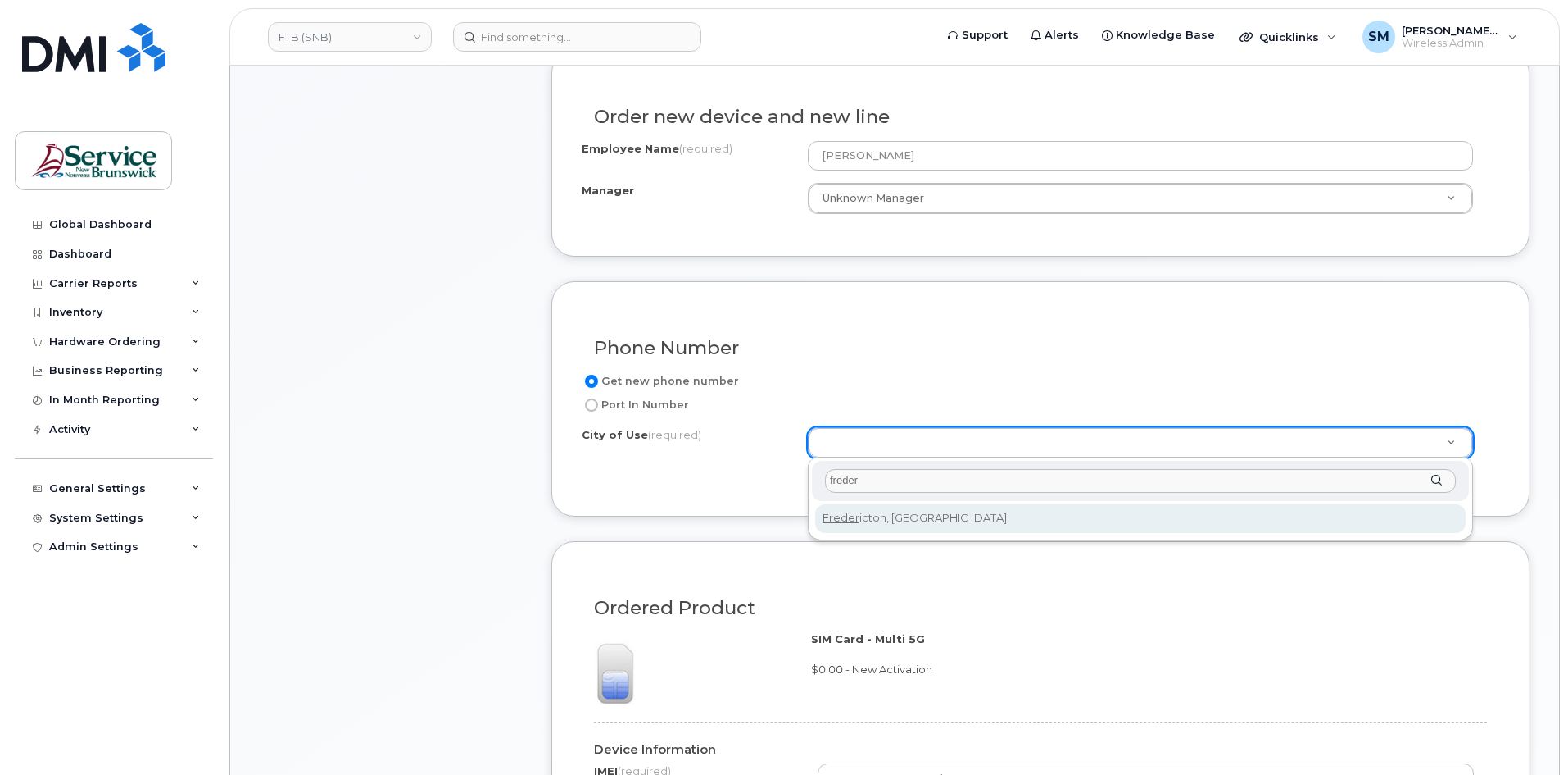
type input "freder"
type input "1578"
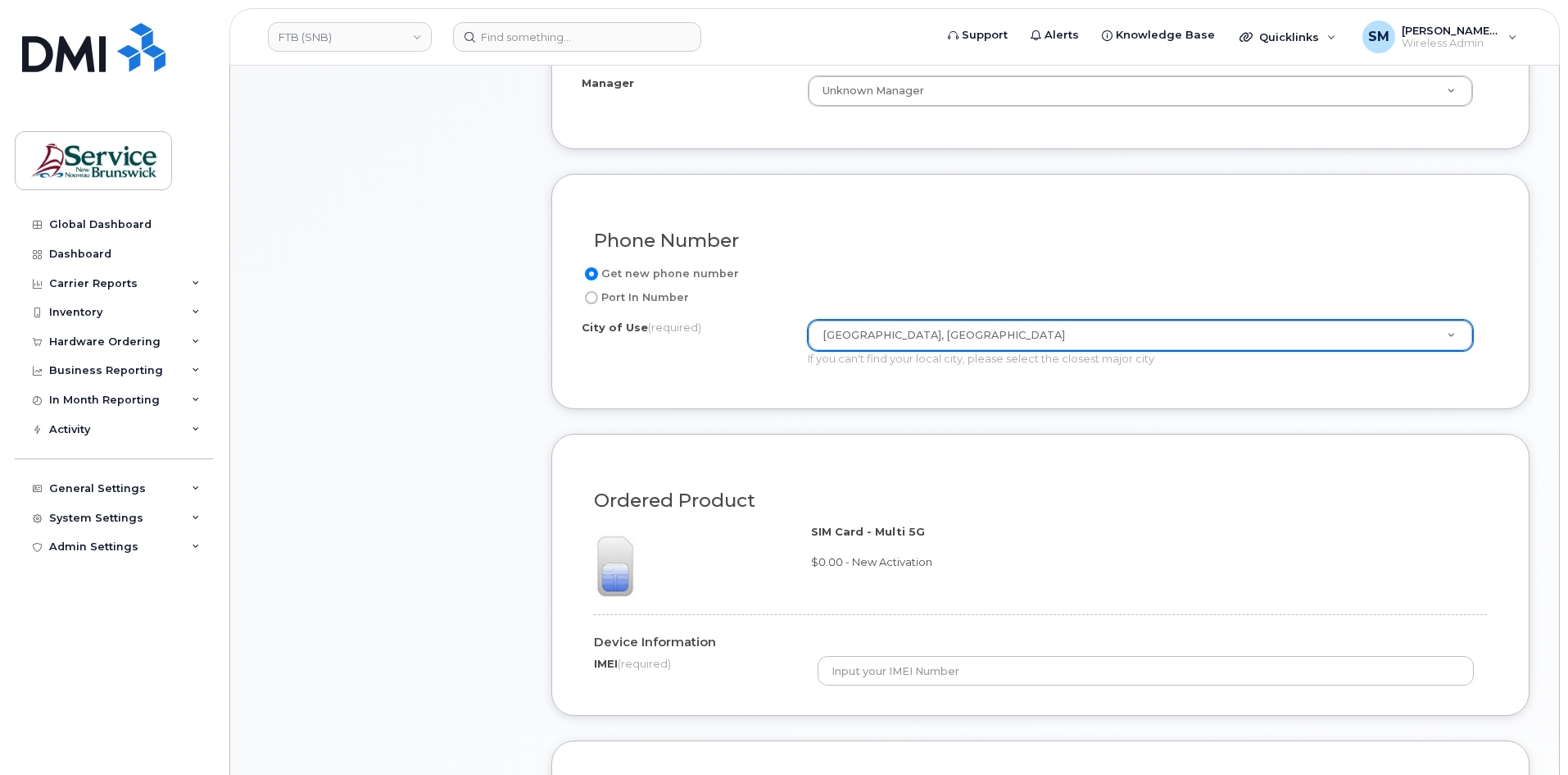
scroll to position [984, 0]
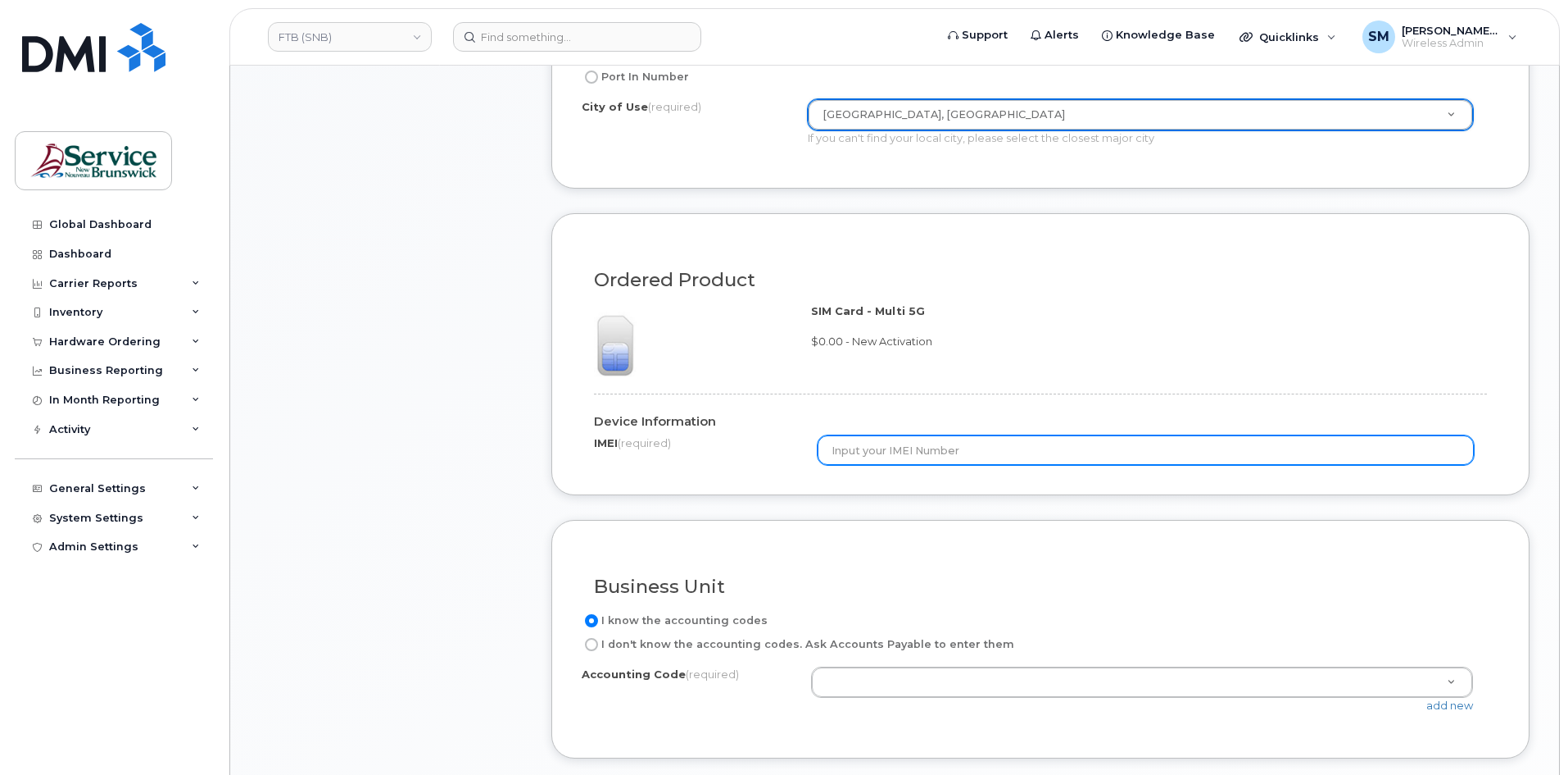
click at [901, 451] on input "text" at bounding box center [1147, 450] width 657 height 30
type input "Unknown"
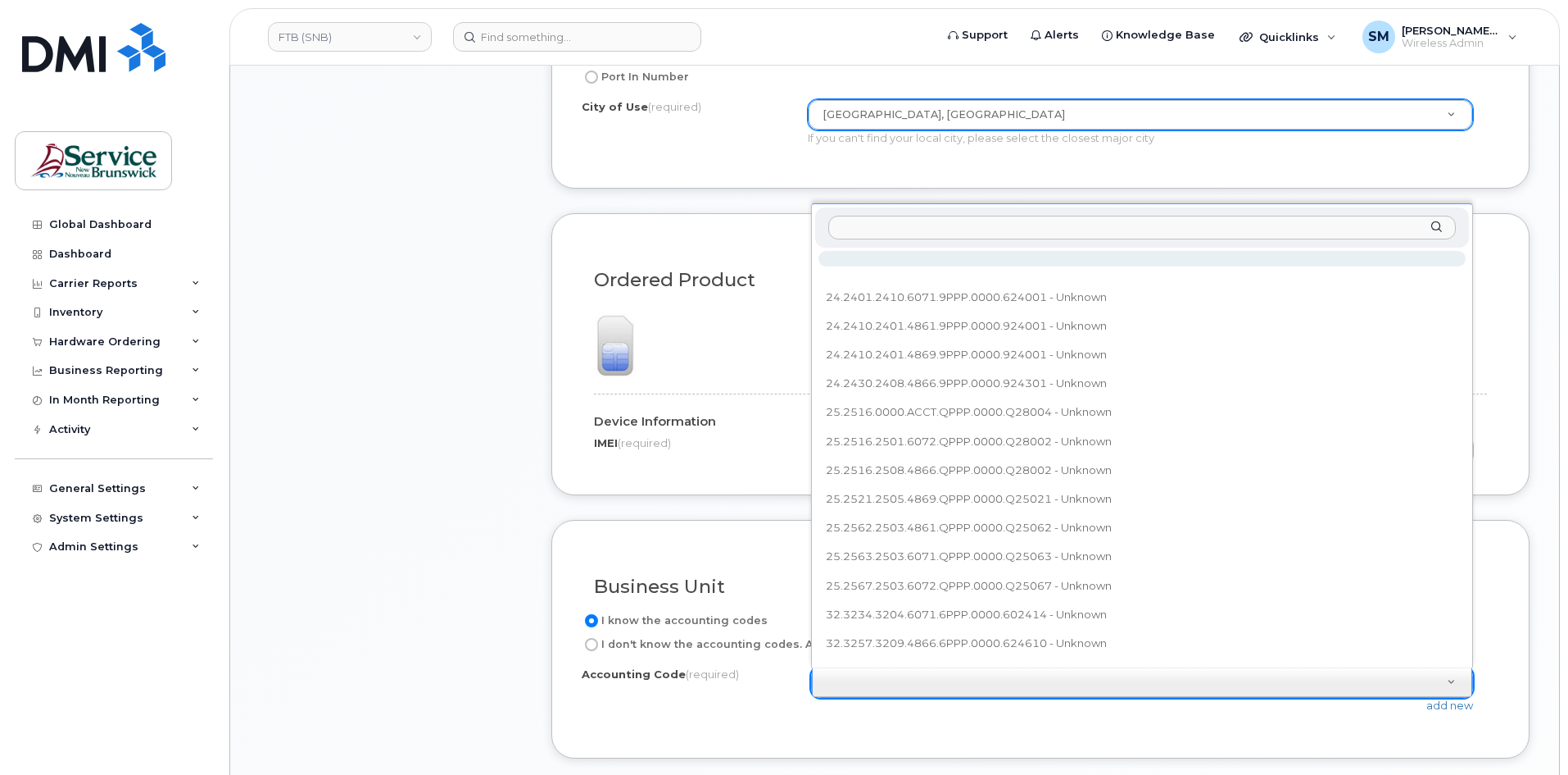
type input "25.2567.2503.4866.QPPP.0000.Q25067"
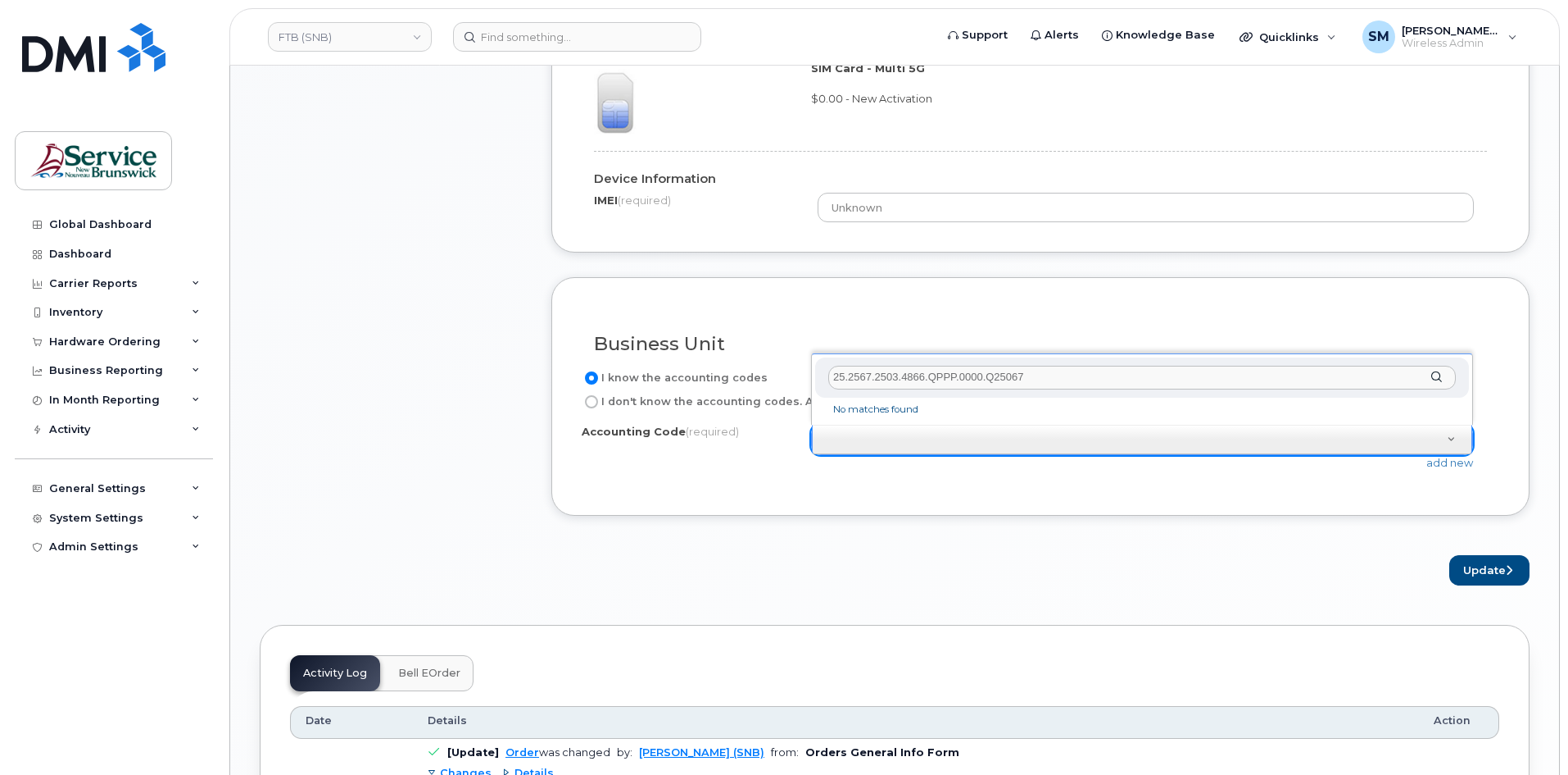
scroll to position [1229, 0]
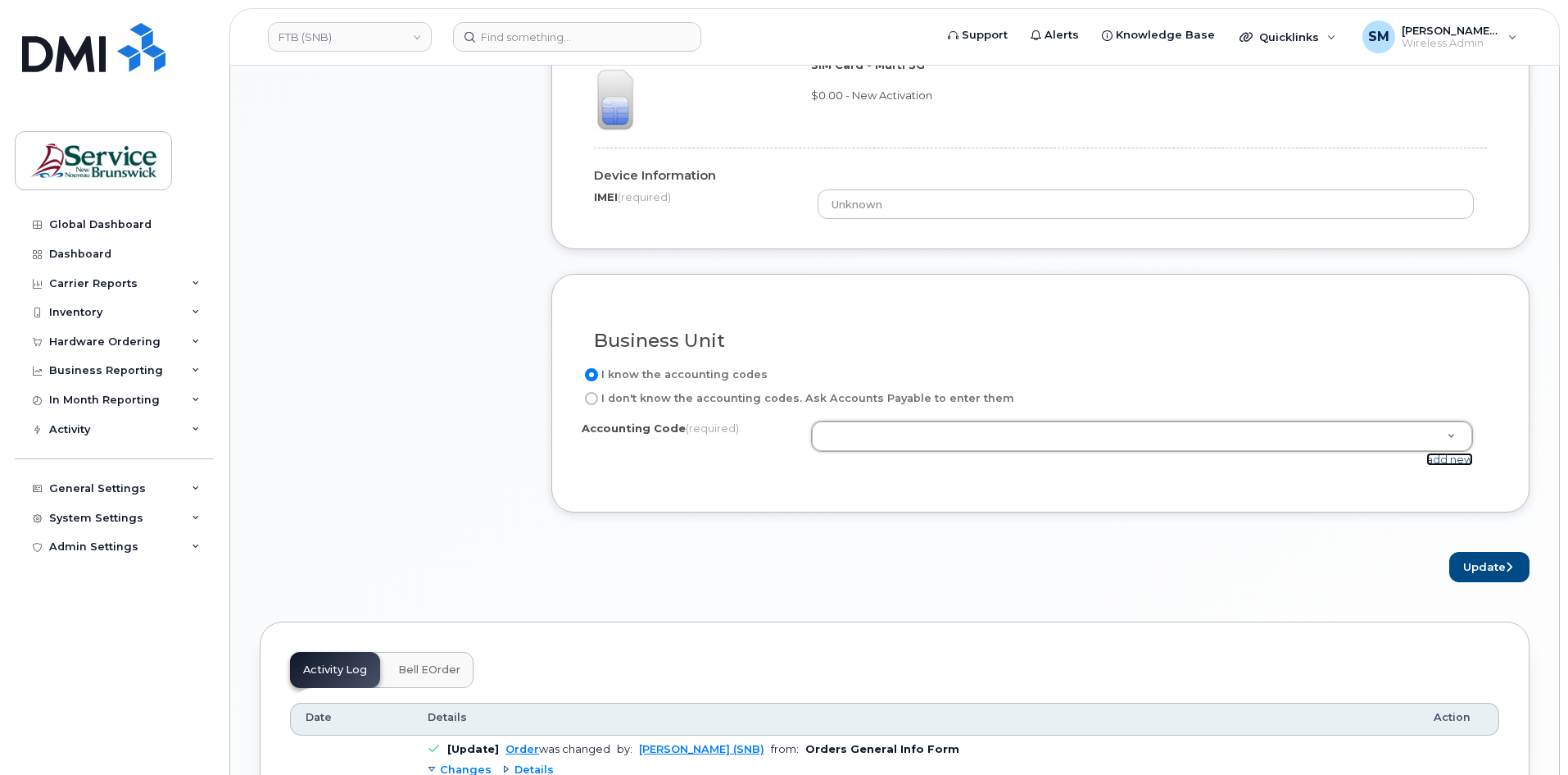
click at [1451, 462] on link "add new" at bounding box center [1449, 458] width 46 height 13
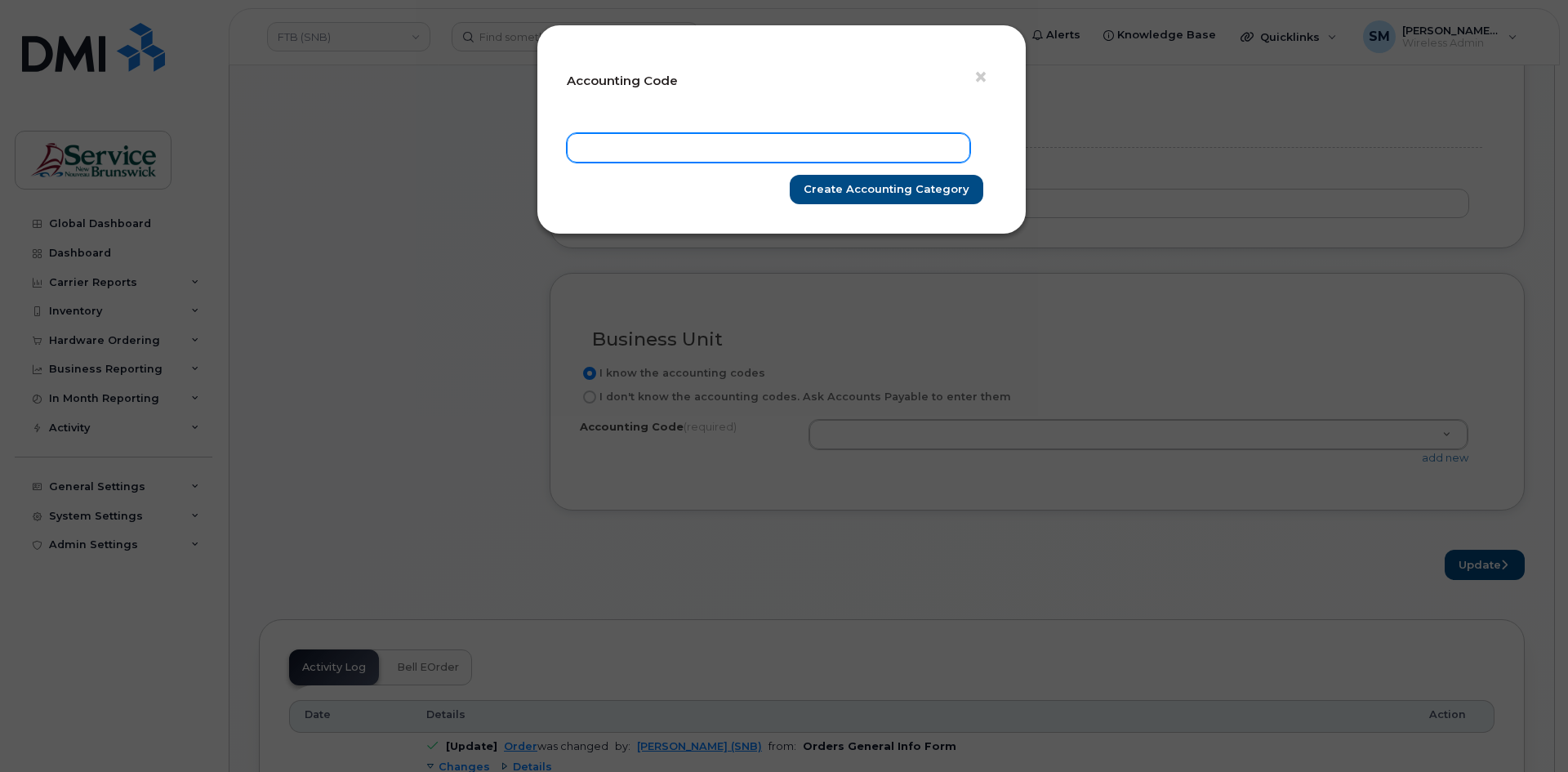
click at [883, 150] on input "text" at bounding box center [768, 148] width 403 height 30
paste input "25.2567.2503.4866.QPPP.0000.Q25067"
type input "25.2567.2503.4866.QPPP.0000.Q25067"
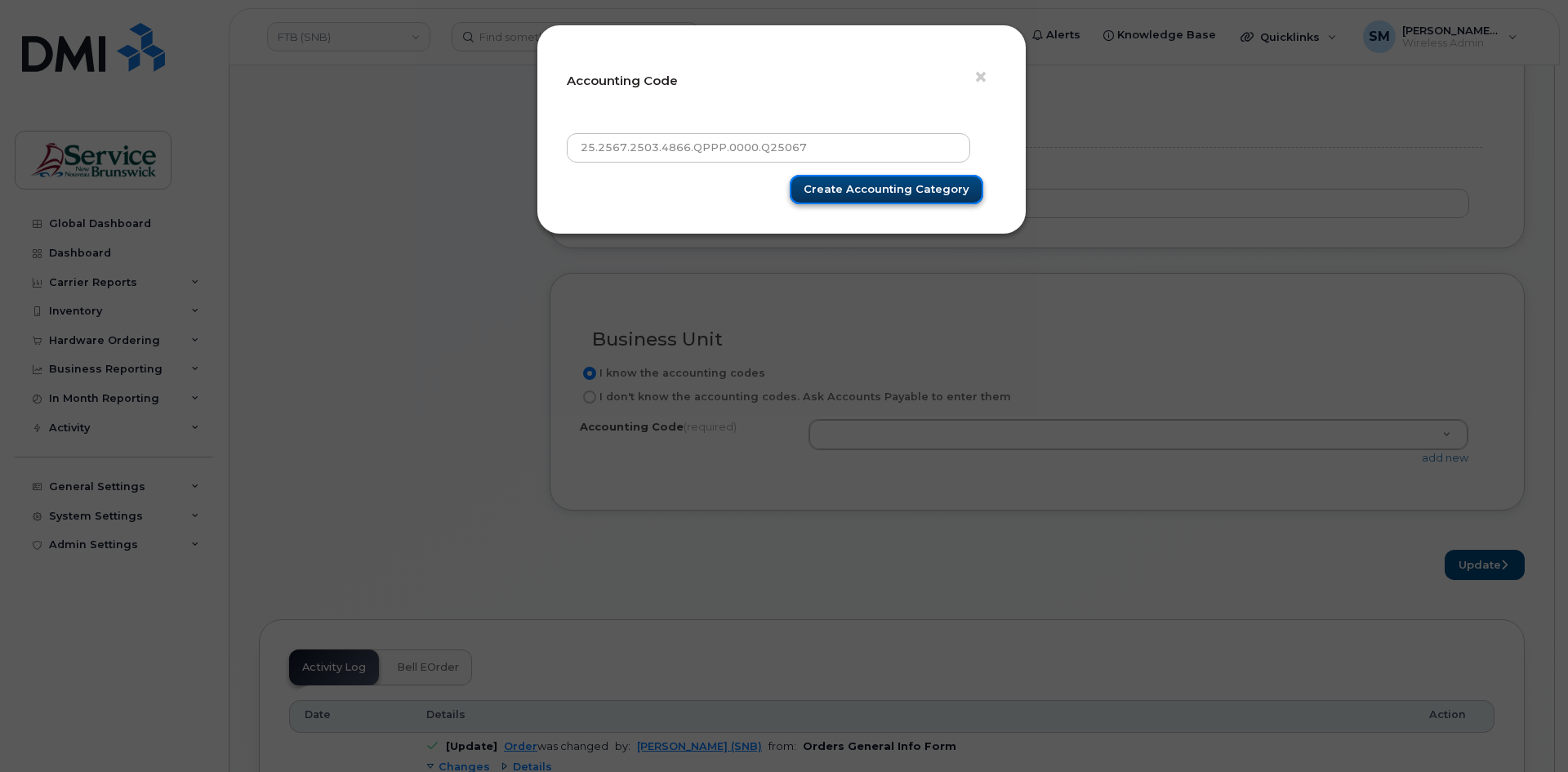
click at [911, 184] on input "Create Accounting category" at bounding box center [887, 189] width 193 height 31
type input "Create Accounting category"
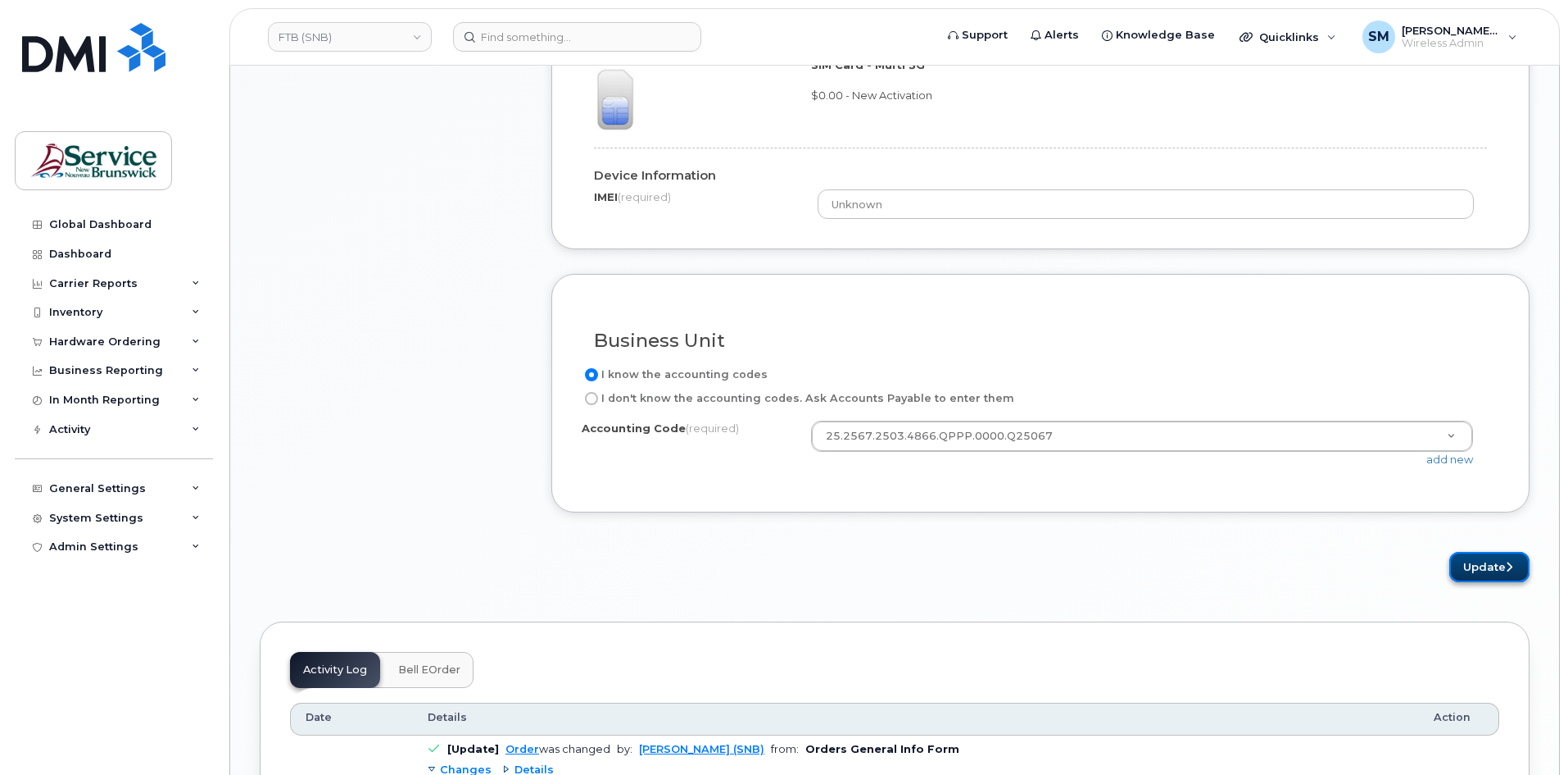
click at [1494, 565] on button "Update" at bounding box center [1489, 566] width 80 height 31
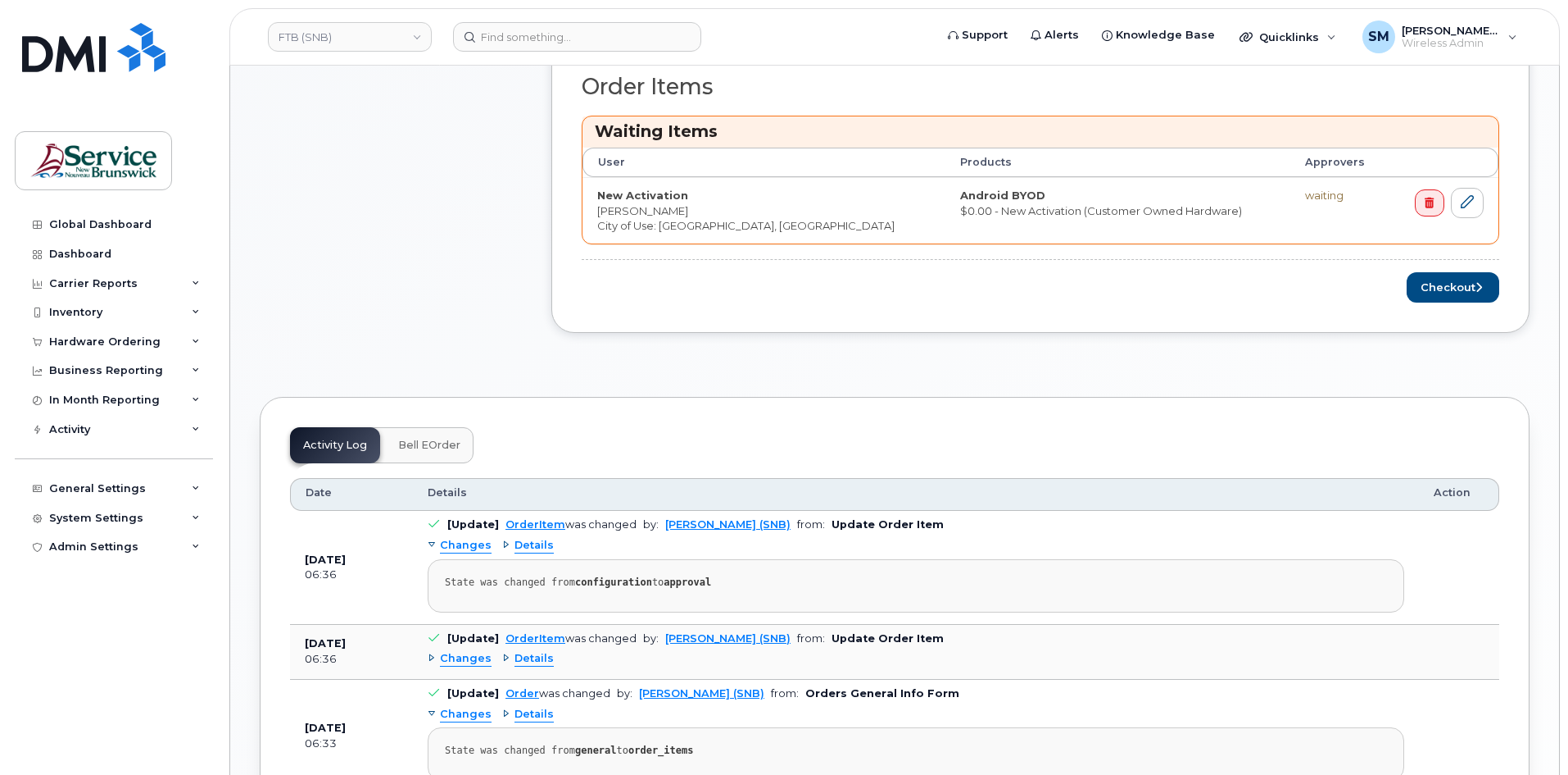
scroll to position [576, 0]
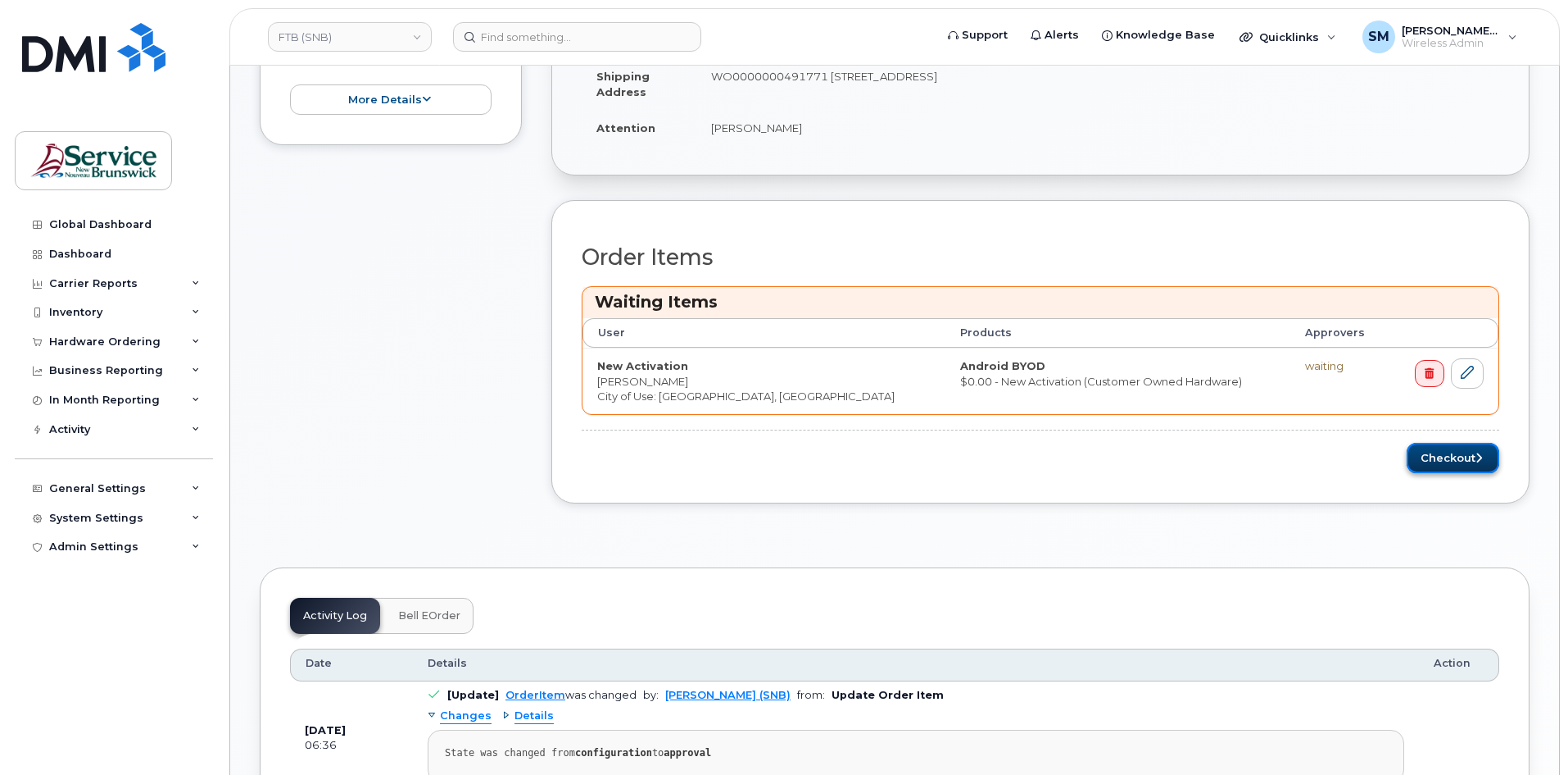
click at [1476, 465] on button "Checkout" at bounding box center [1453, 457] width 93 height 31
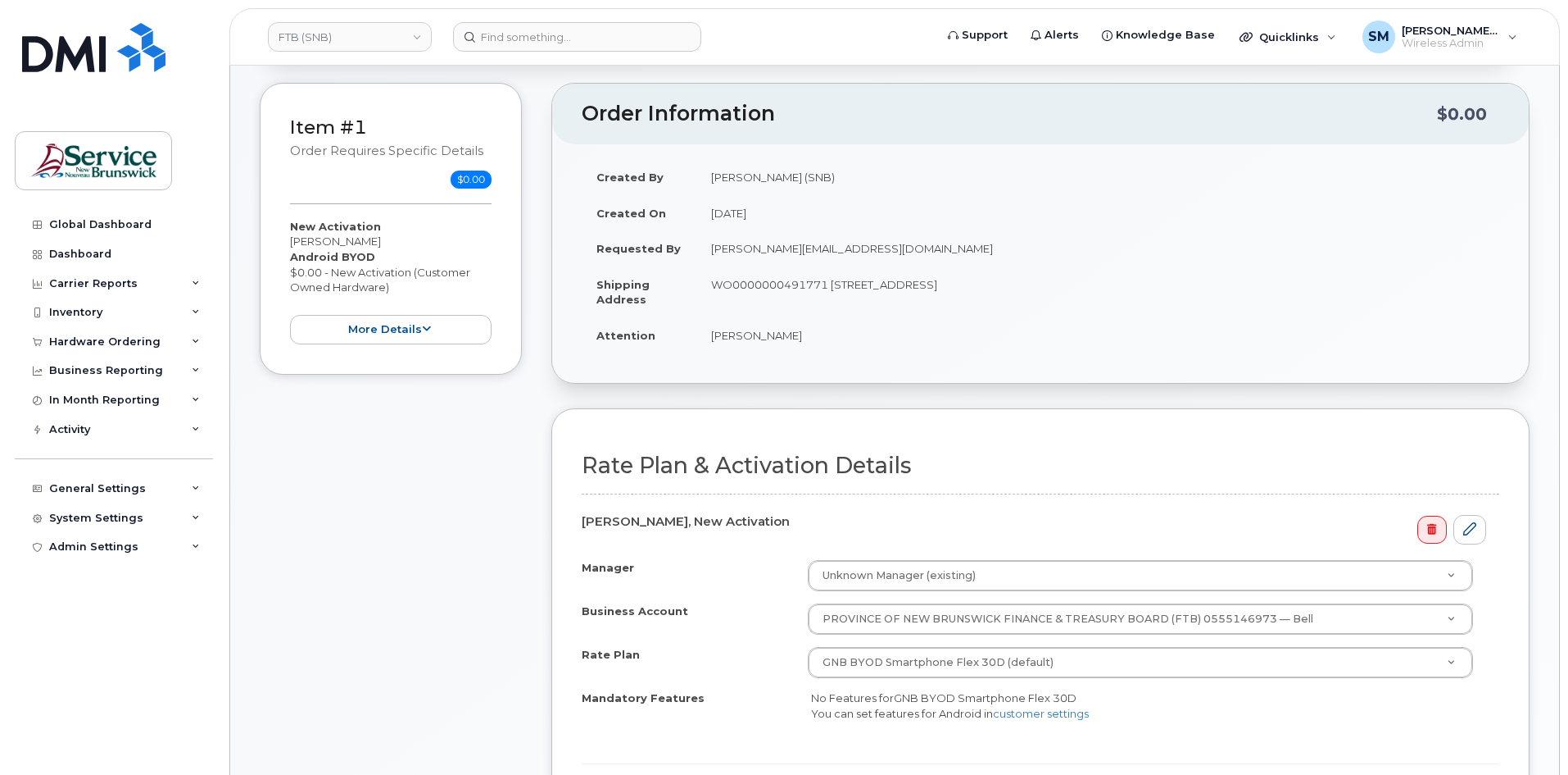
scroll to position [492, 0]
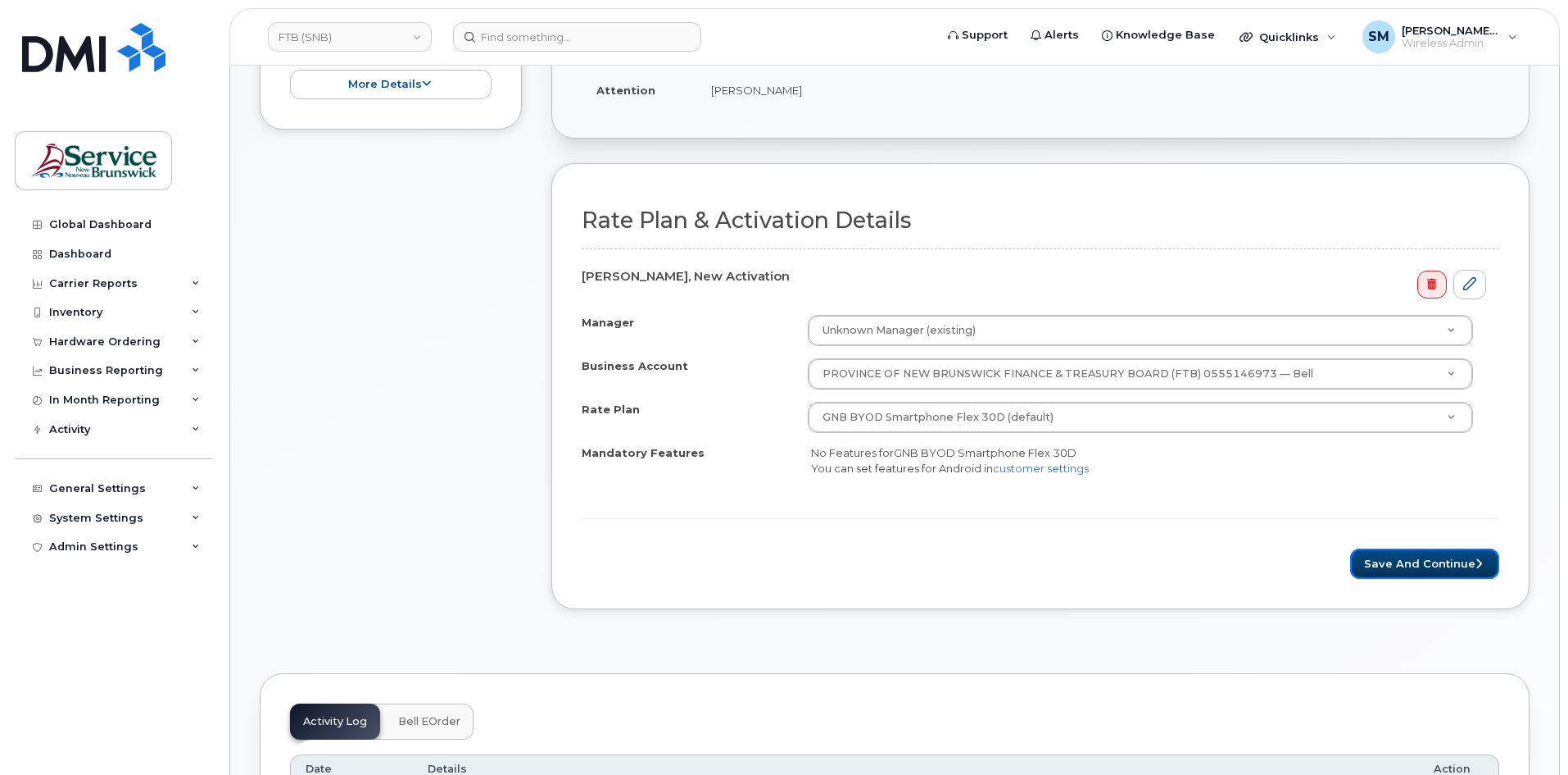
drag, startPoint x: 1460, startPoint y: 567, endPoint x: 1561, endPoint y: 561, distance: 101.2
click at [1460, 567] on button "Save and Continue" at bounding box center [1425, 563] width 149 height 31
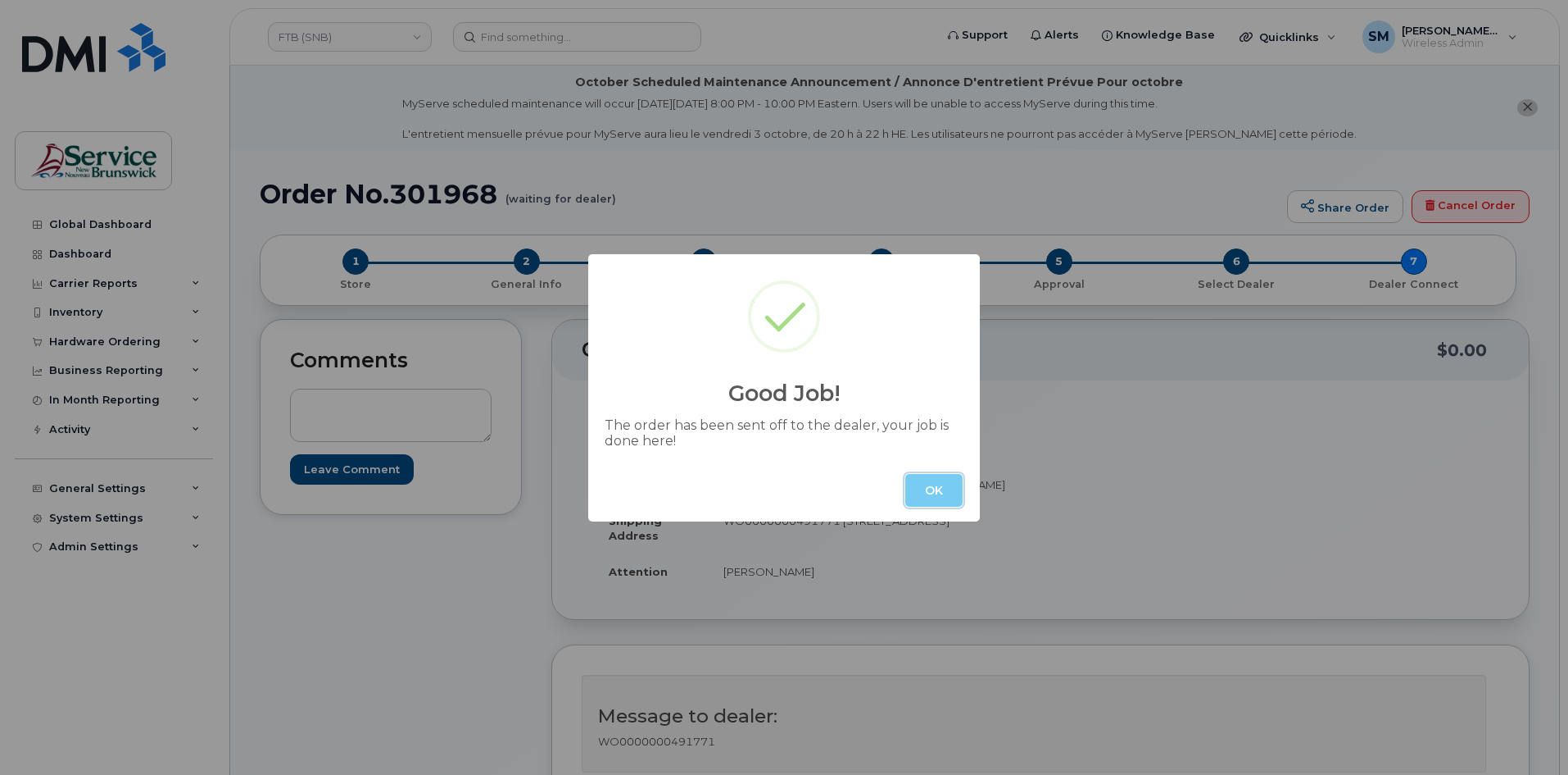
click at [924, 499] on button "OK" at bounding box center [934, 490] width 57 height 33
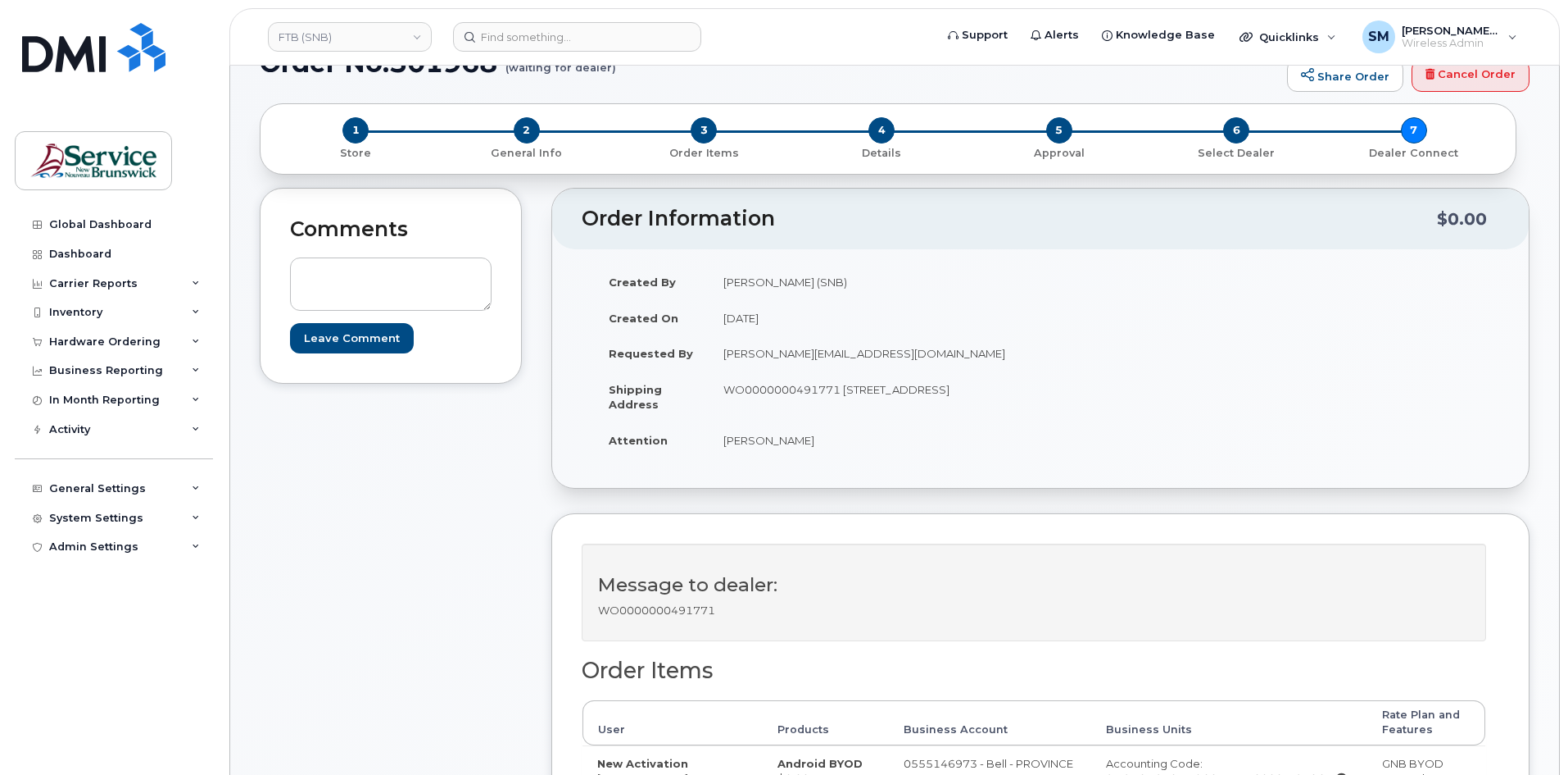
scroll to position [574, 0]
